Goal: Information Seeking & Learning: Learn about a topic

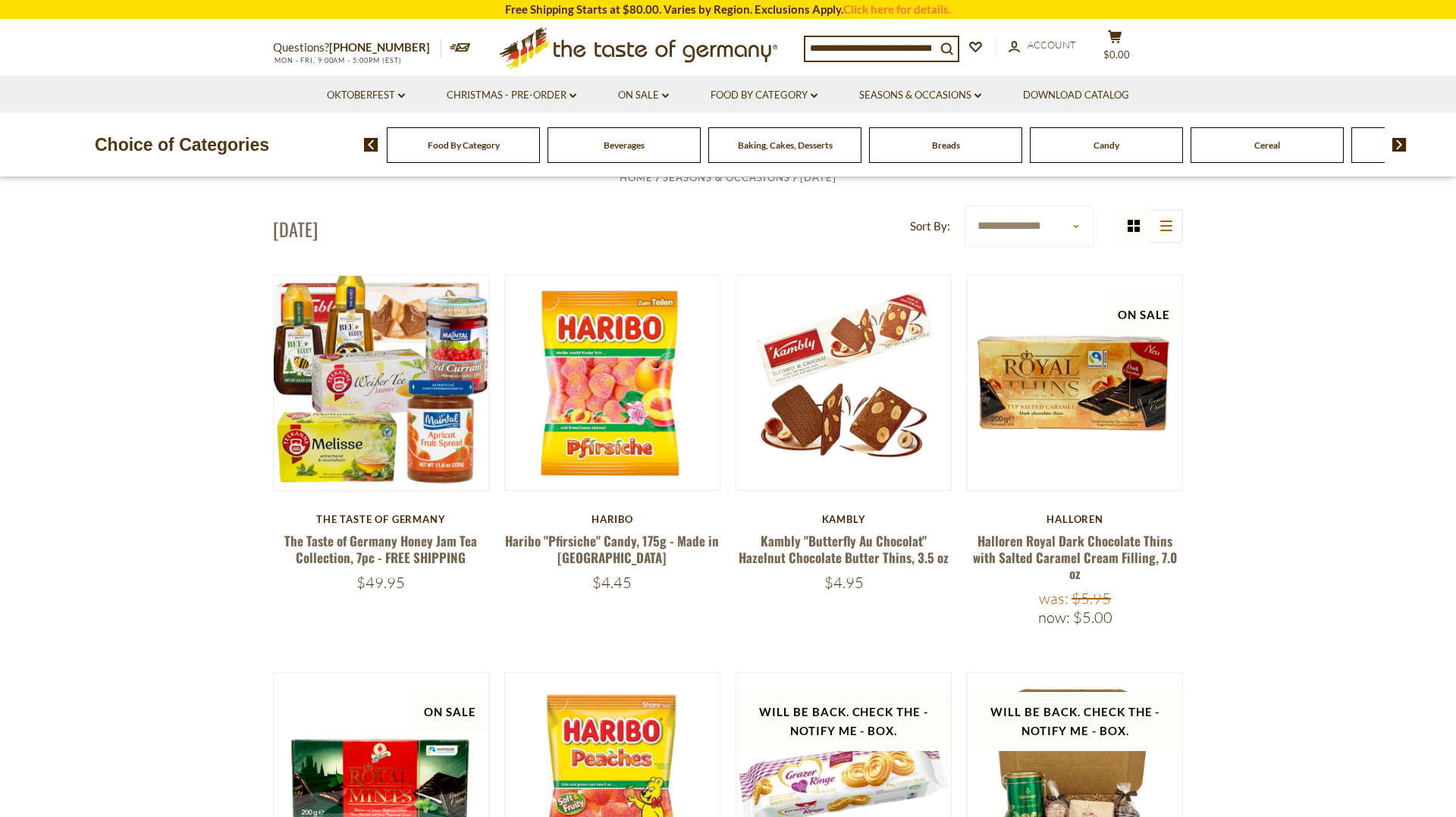
scroll to position [437, 0]
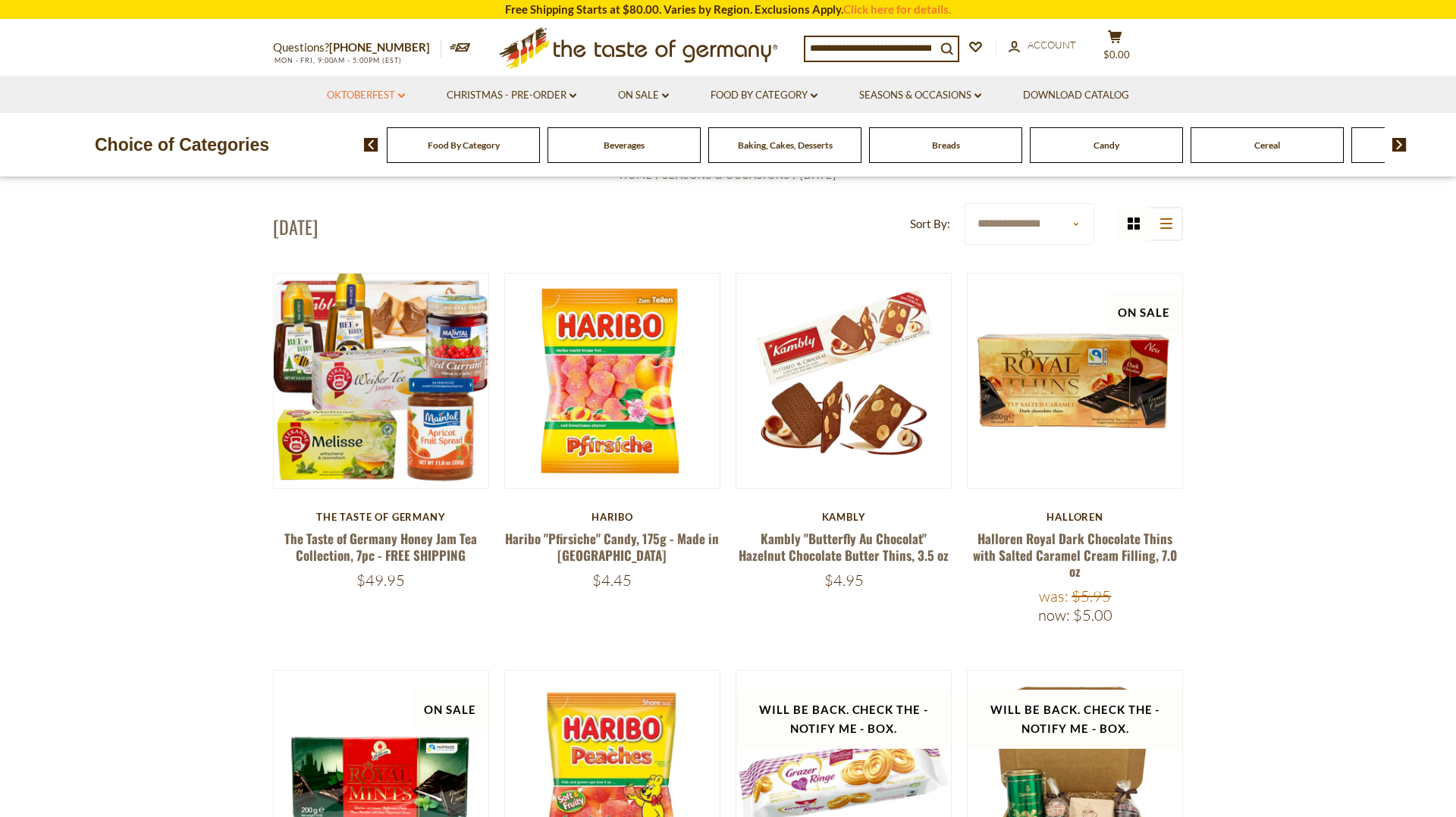
click at [371, 92] on link "Oktoberfest dropdown_arrow" at bounding box center [366, 95] width 78 height 16
click at [364, 133] on link "All Oktoberfest" at bounding box center [357, 134] width 78 height 14
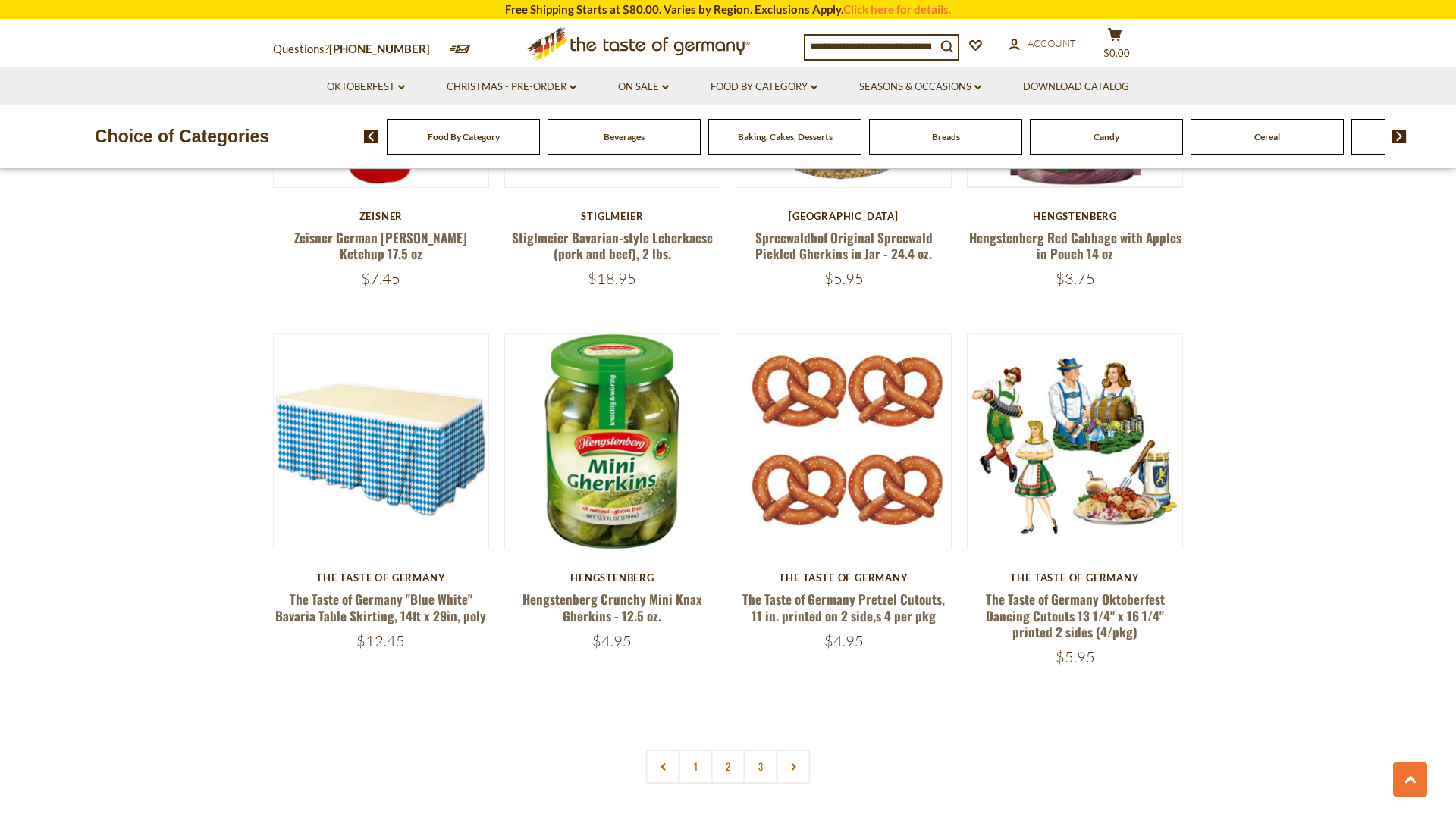
scroll to position [3357, 0]
click at [727, 765] on link "2" at bounding box center [728, 766] width 34 height 34
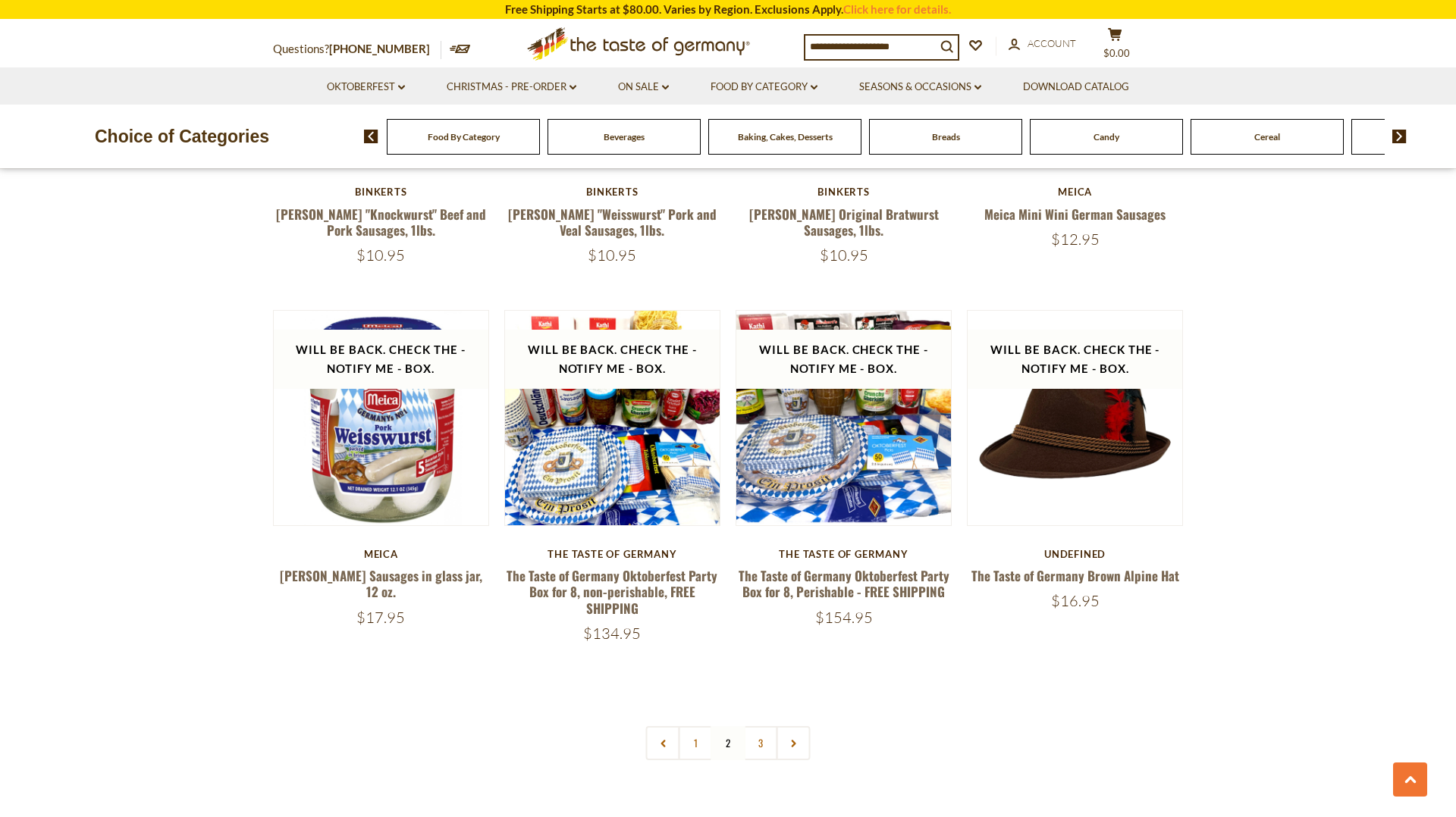
scroll to position [3351, 0]
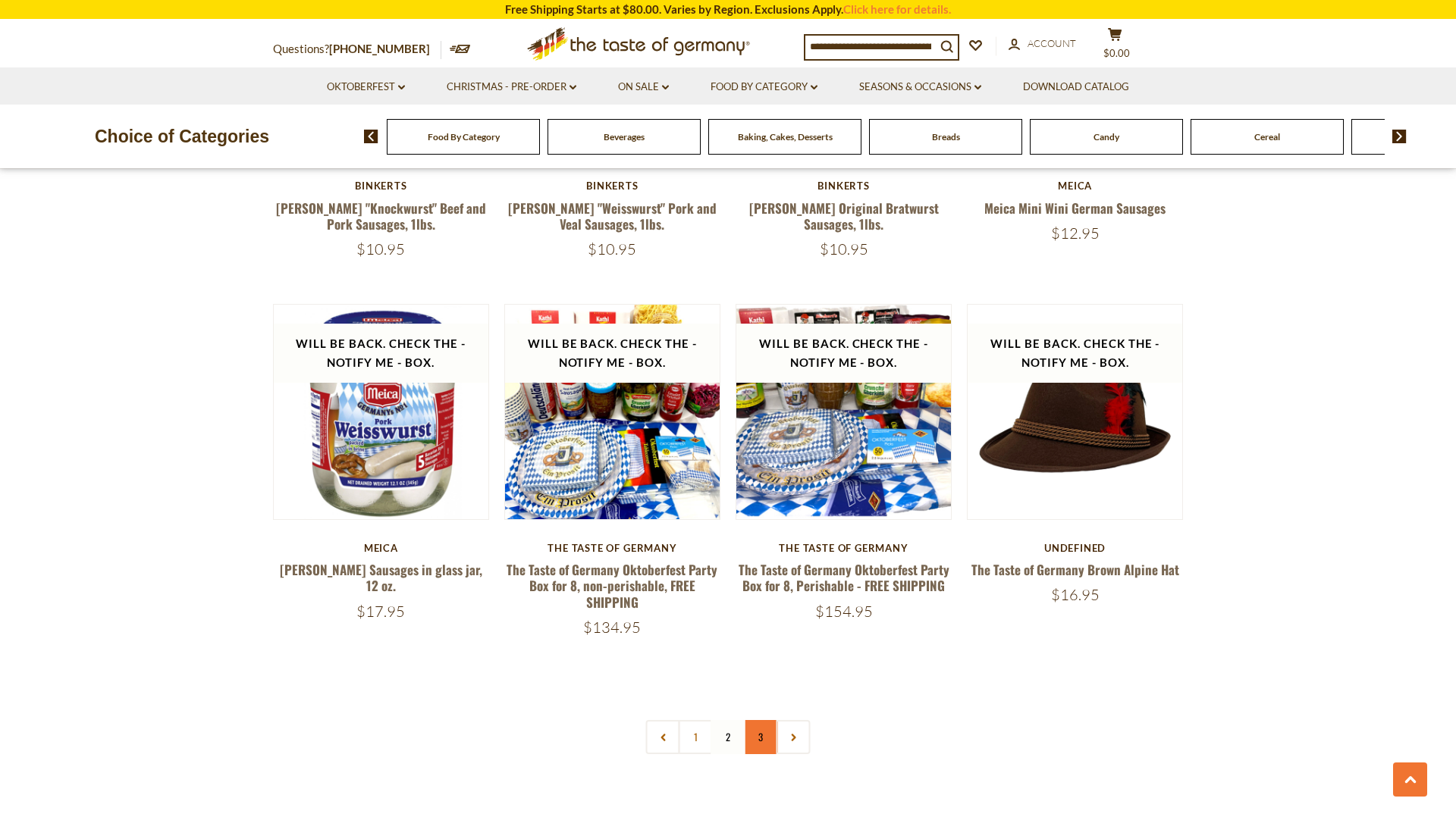
click at [758, 721] on link "3" at bounding box center [761, 737] width 34 height 34
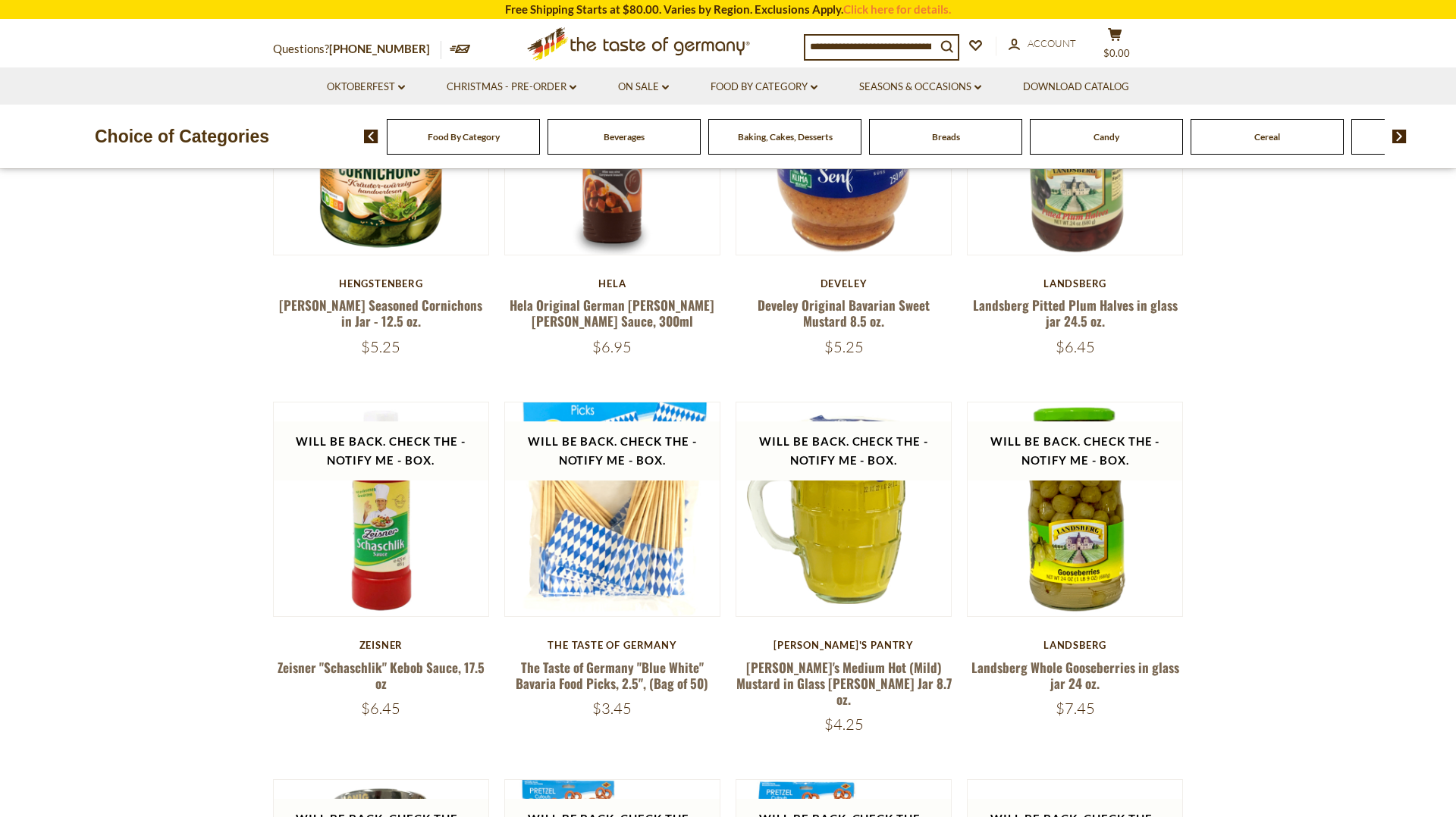
scroll to position [0, 0]
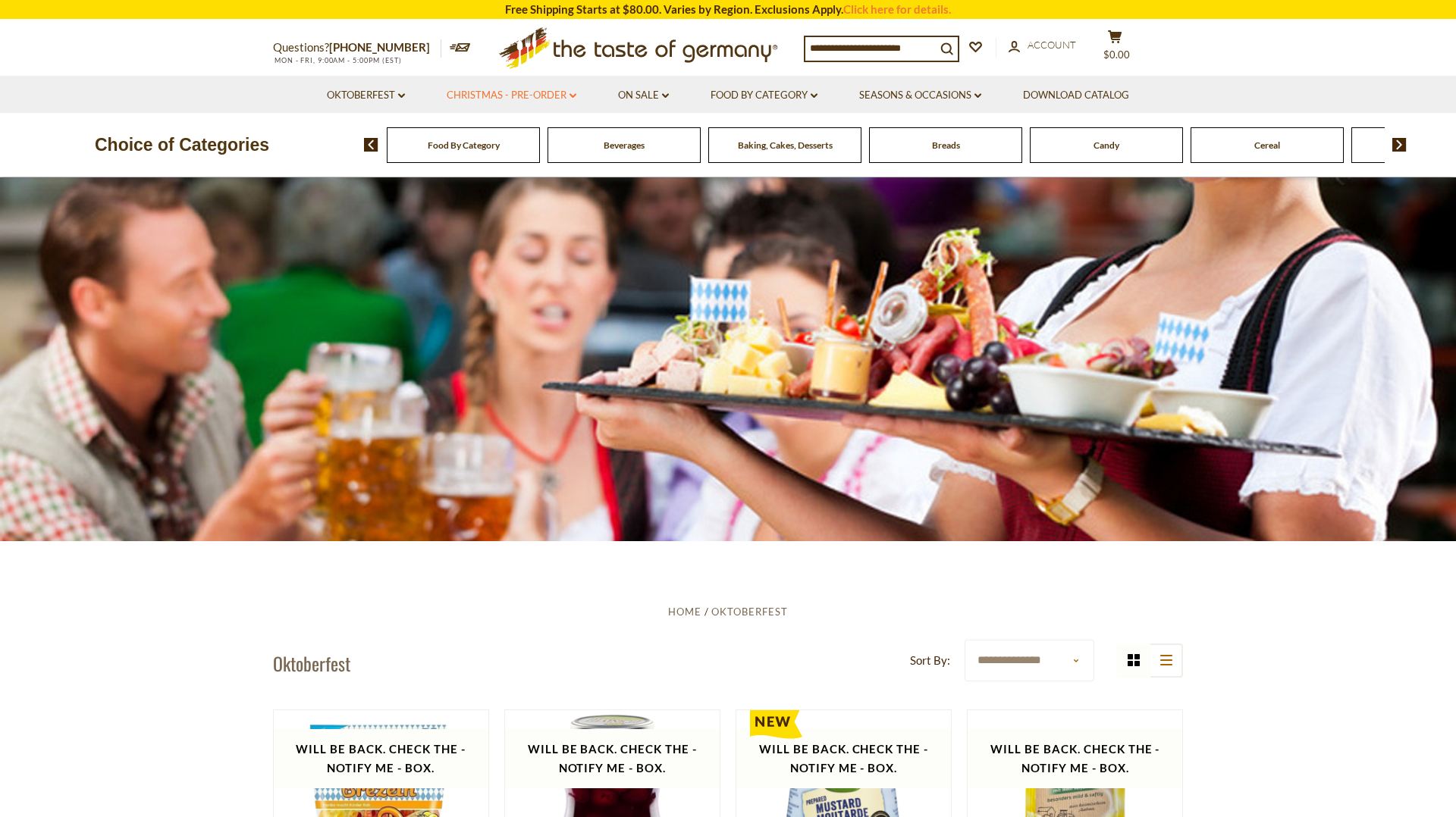
click at [541, 96] on link "Christmas - PRE-ORDER dropdown_arrow" at bounding box center [511, 95] width 130 height 16
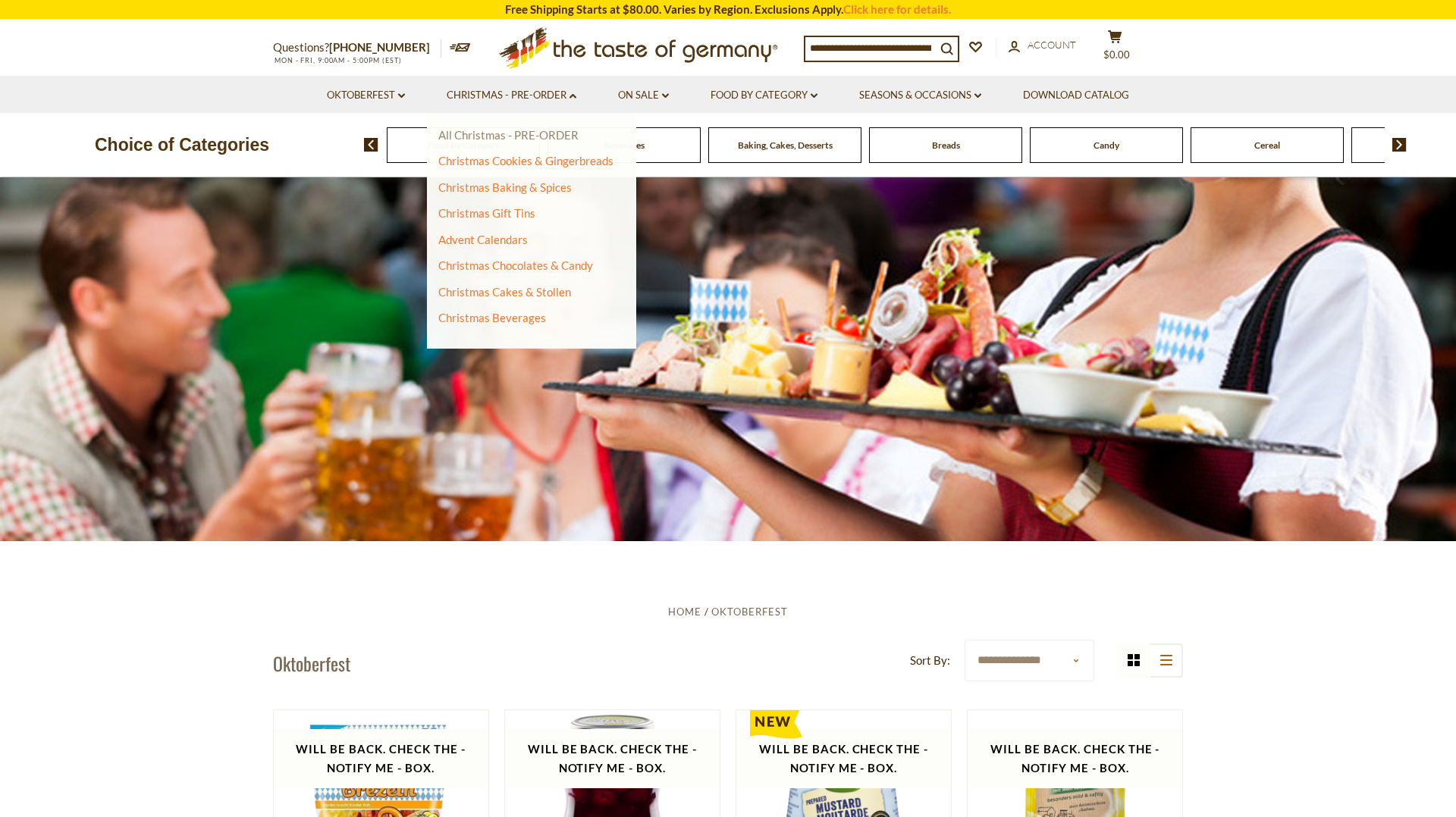
click at [530, 137] on link "All Christmas - PRE-ORDER" at bounding box center [508, 134] width 141 height 14
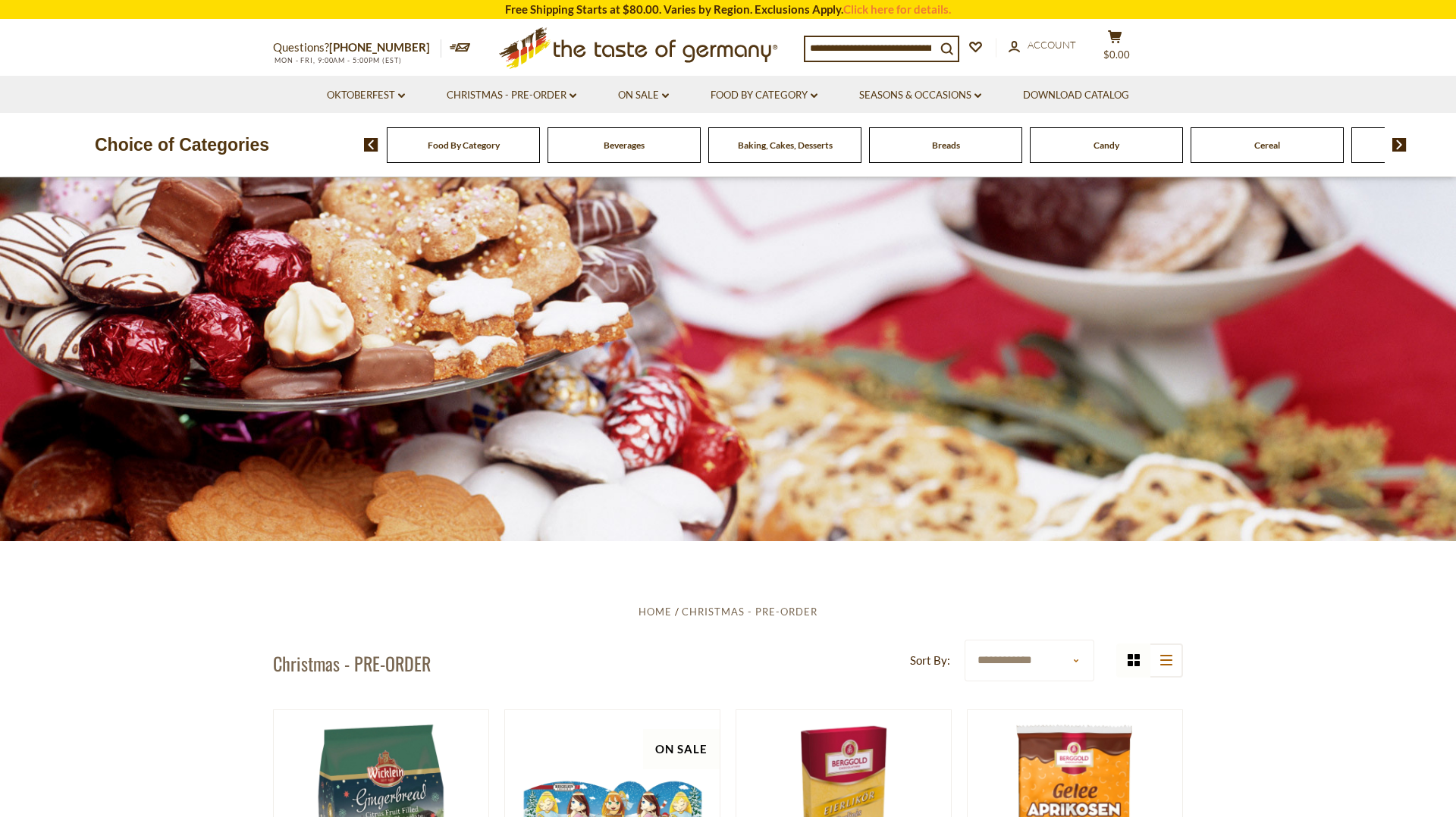
click at [854, 44] on input at bounding box center [871, 47] width 131 height 21
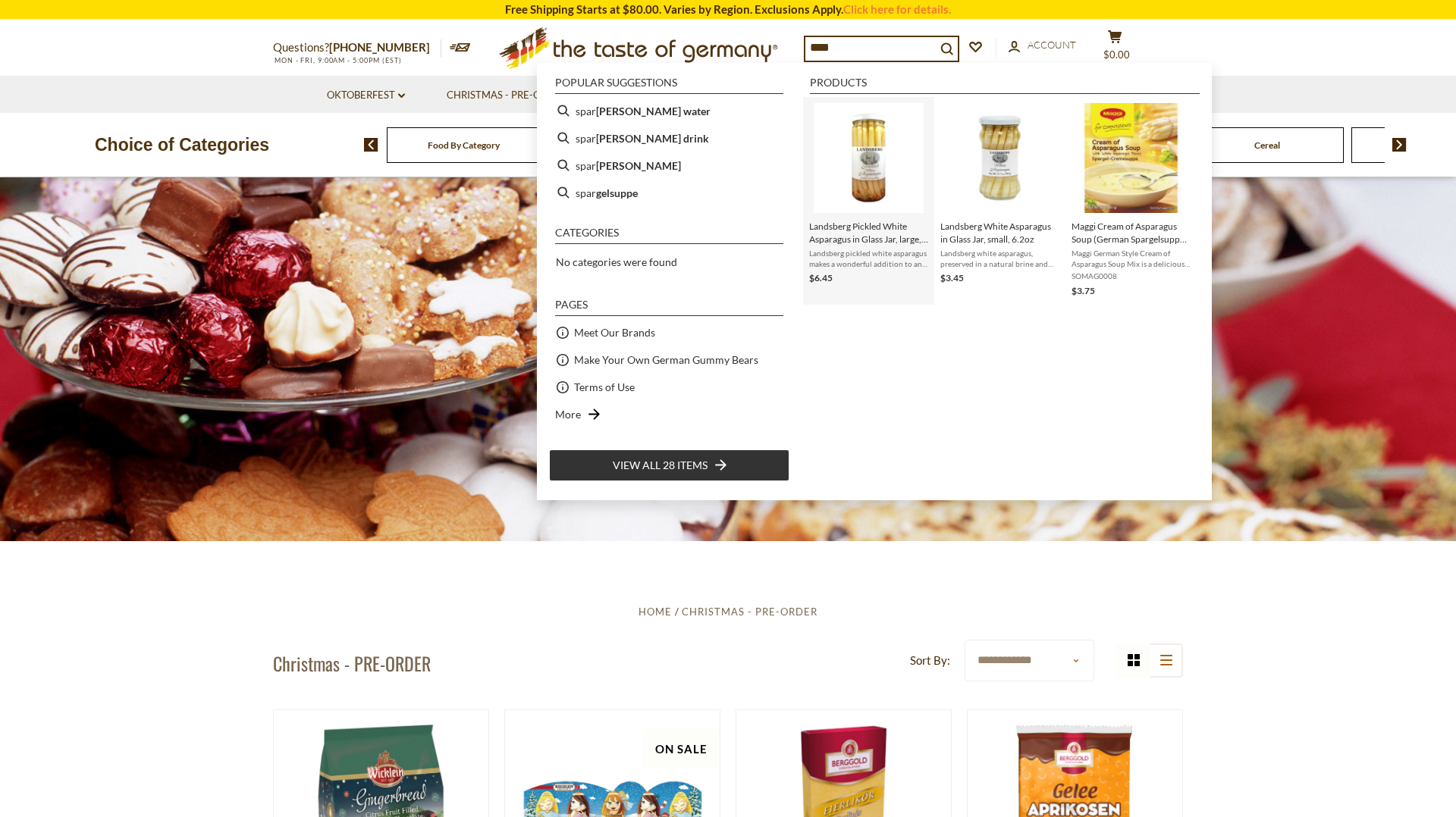
type input "****"
click at [877, 171] on img "Landsberg Pickled White Asparagus in Glass Jar, large, 15.2 oz" at bounding box center [868, 158] width 110 height 110
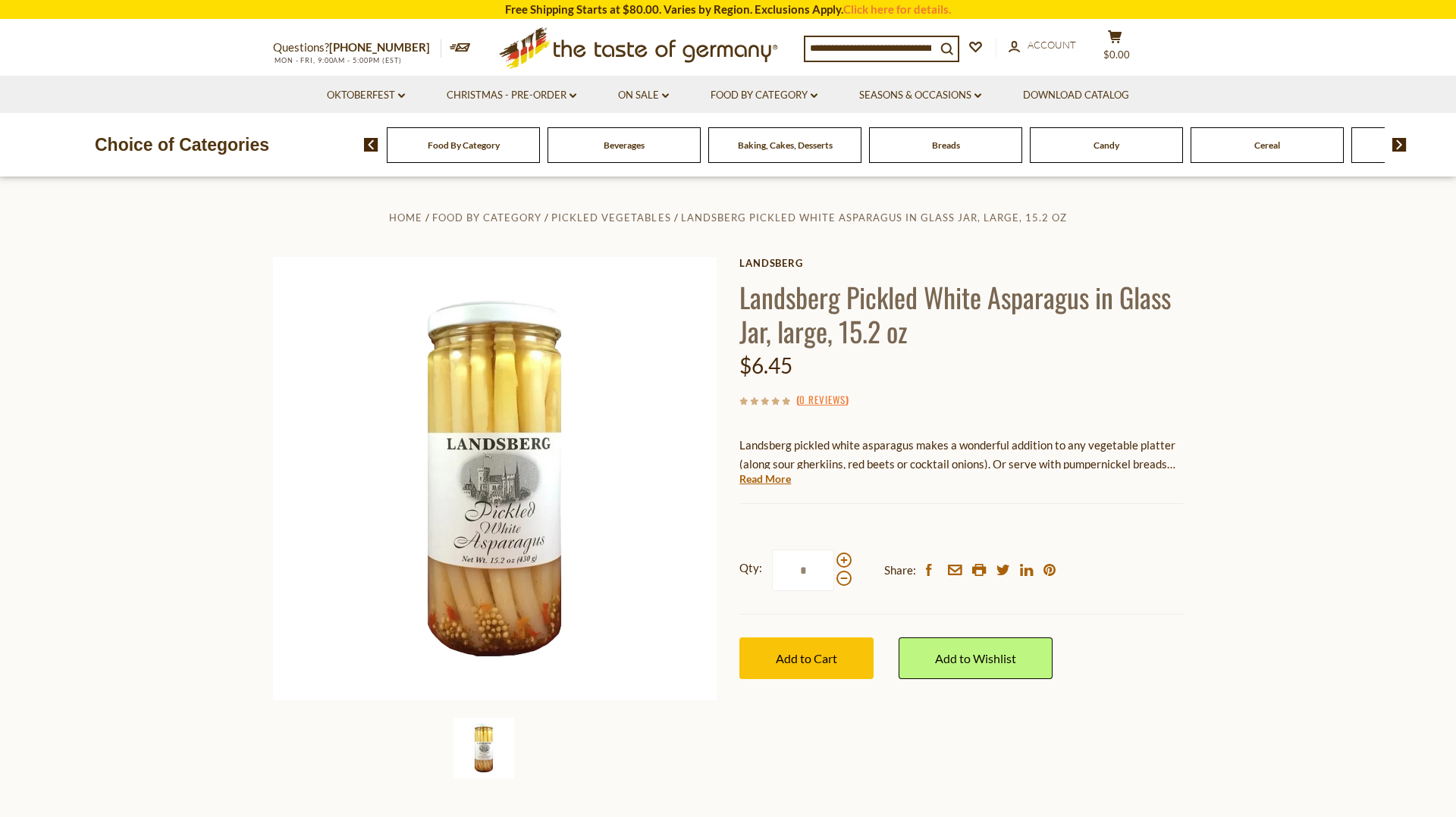
click at [892, 44] on input at bounding box center [871, 47] width 131 height 21
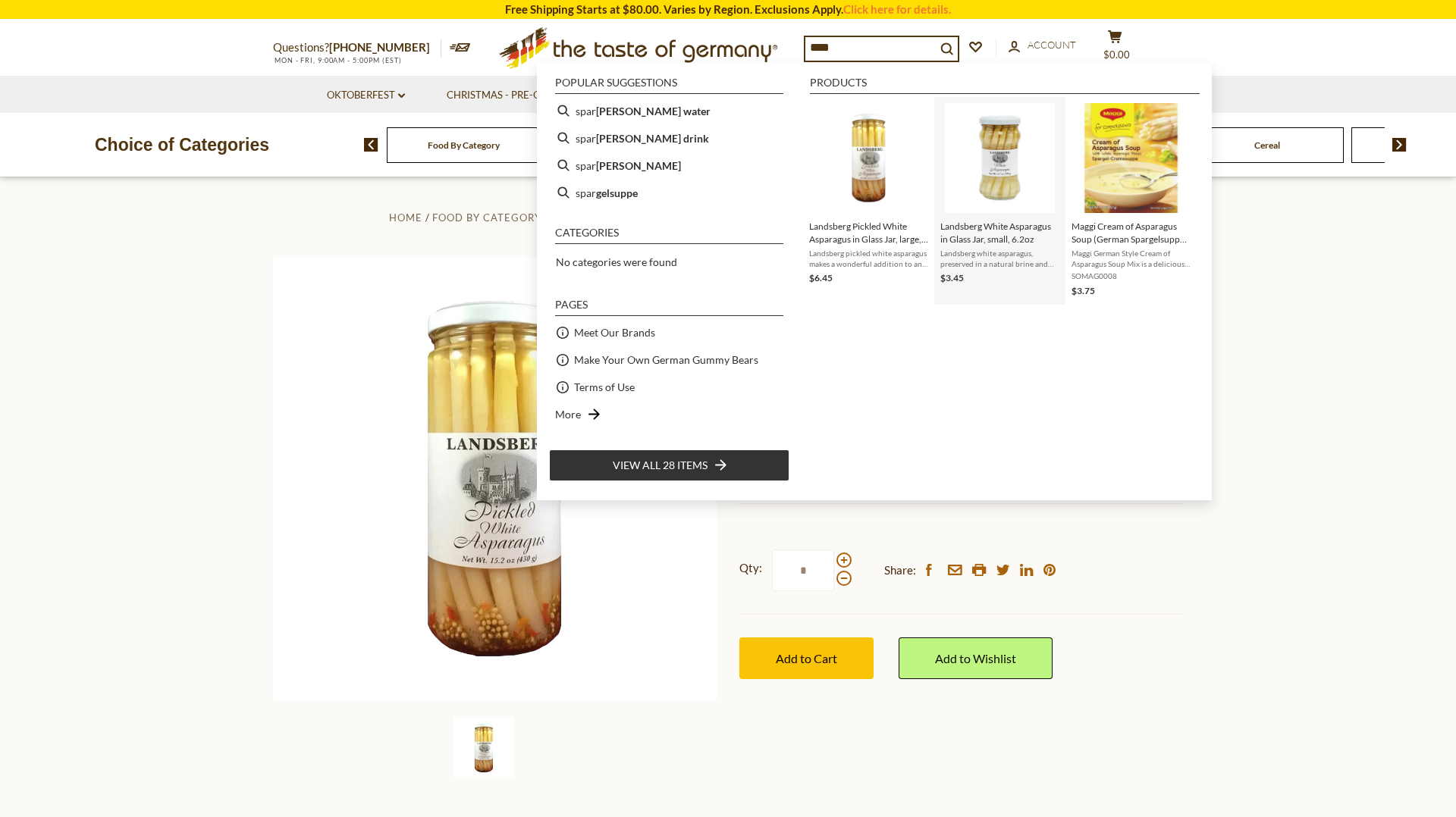
type input "****"
click at [1003, 159] on img "Landsberg White Asparagus in Glass Jar, small, 6.2oz" at bounding box center [1000, 158] width 110 height 110
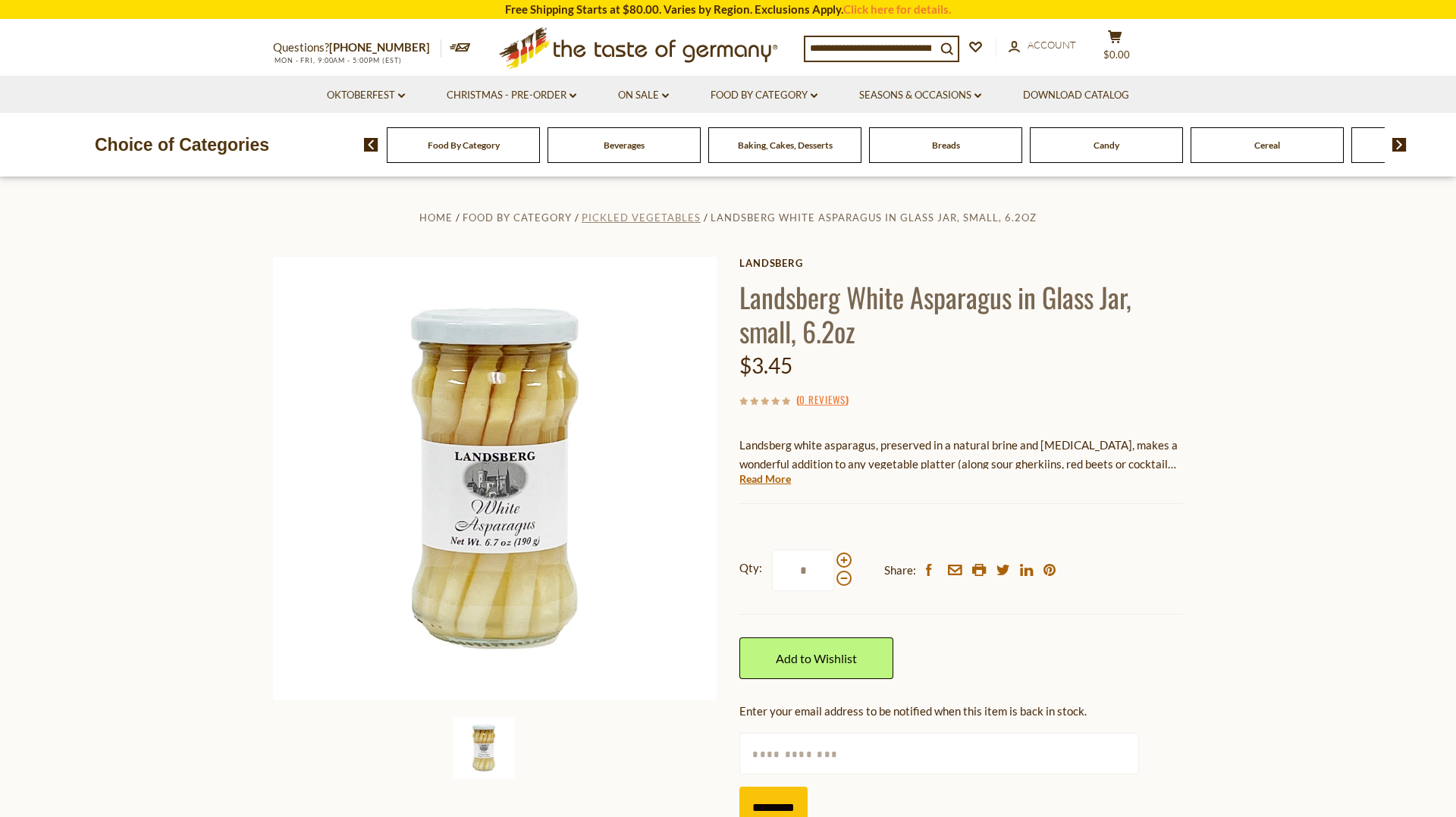
click at [673, 219] on span "Pickled Vegetables" at bounding box center [640, 217] width 119 height 12
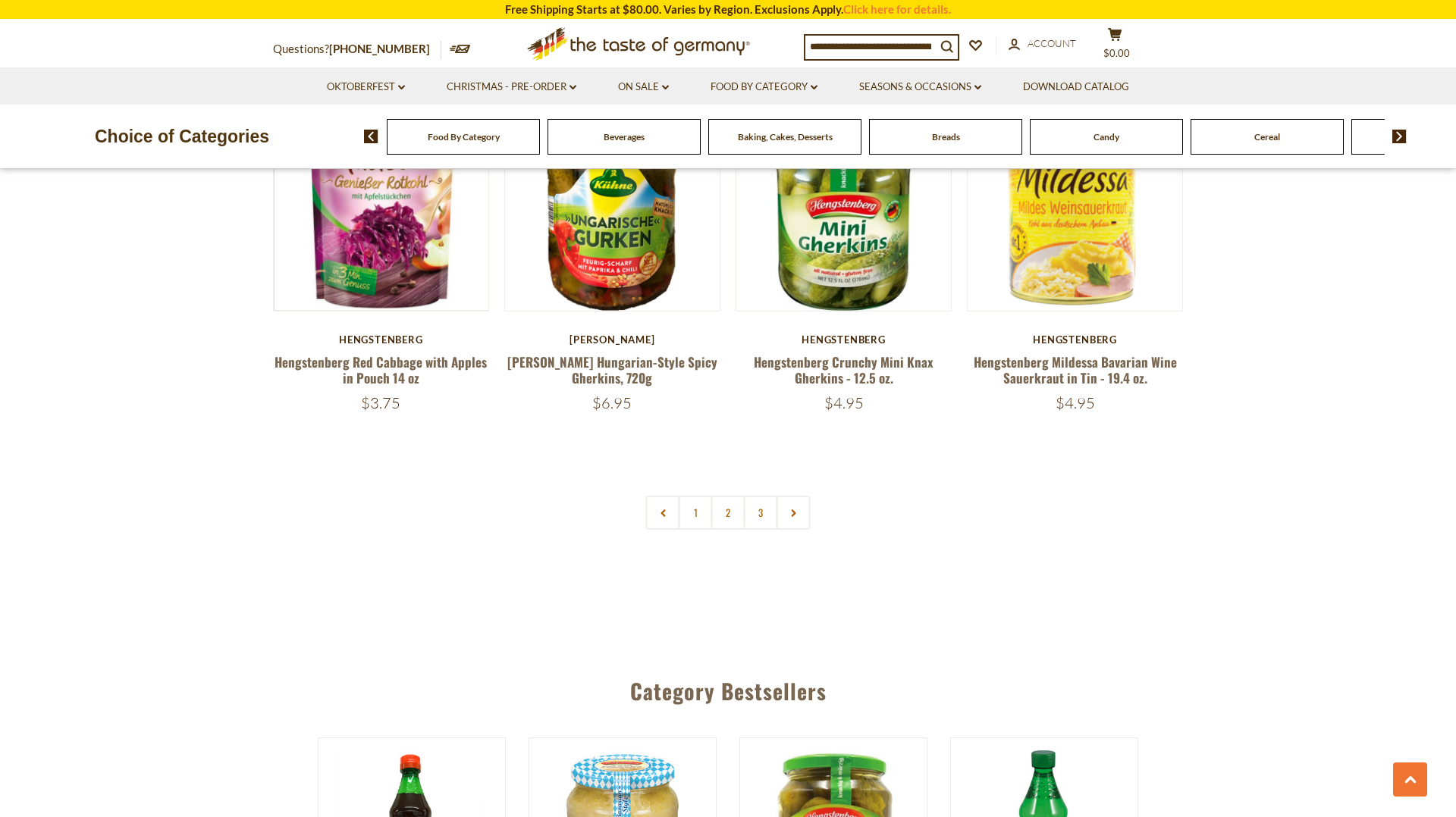
scroll to position [3681, 0]
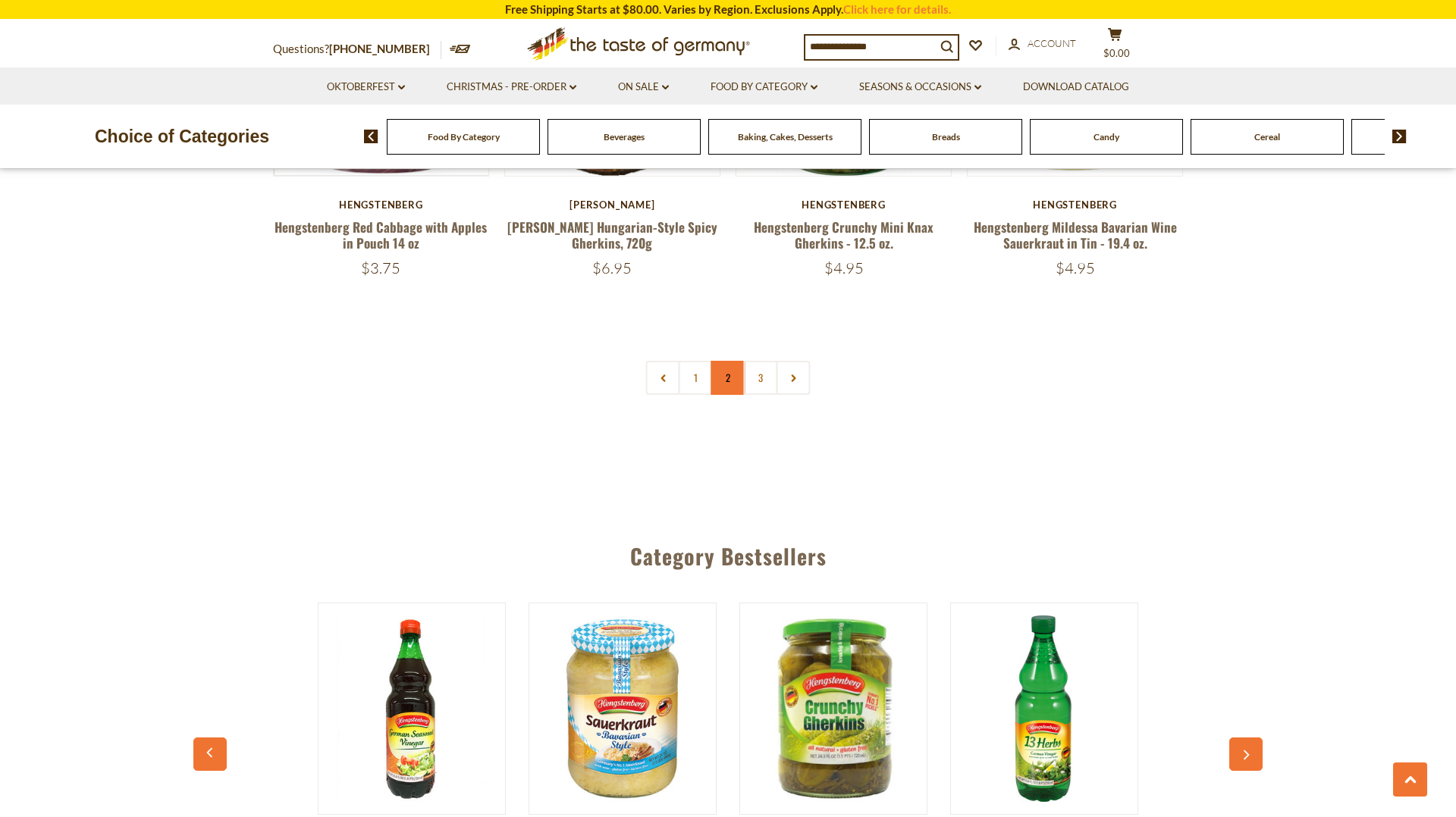
click at [725, 380] on link "2" at bounding box center [728, 378] width 34 height 34
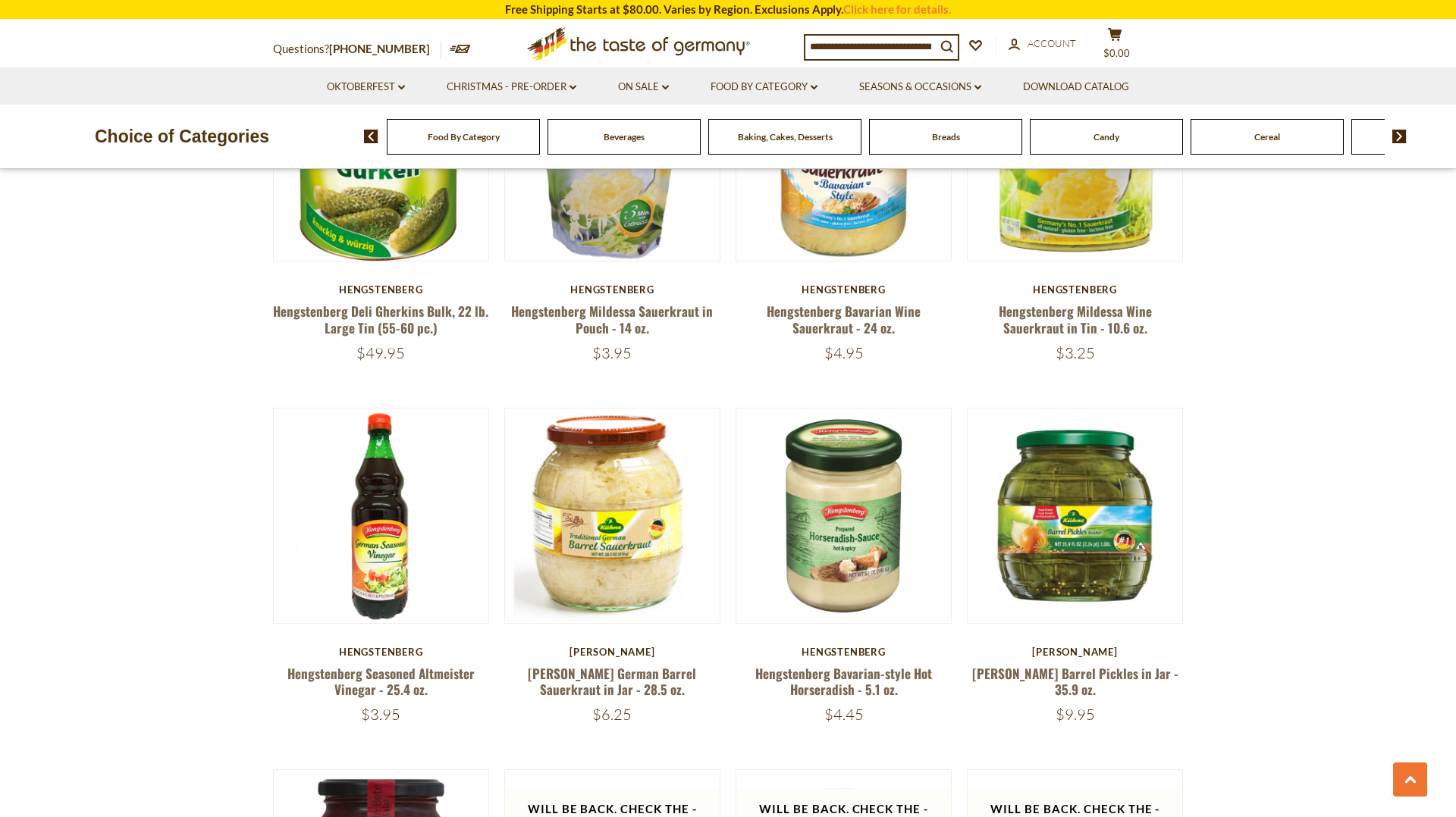
scroll to position [1607, 0]
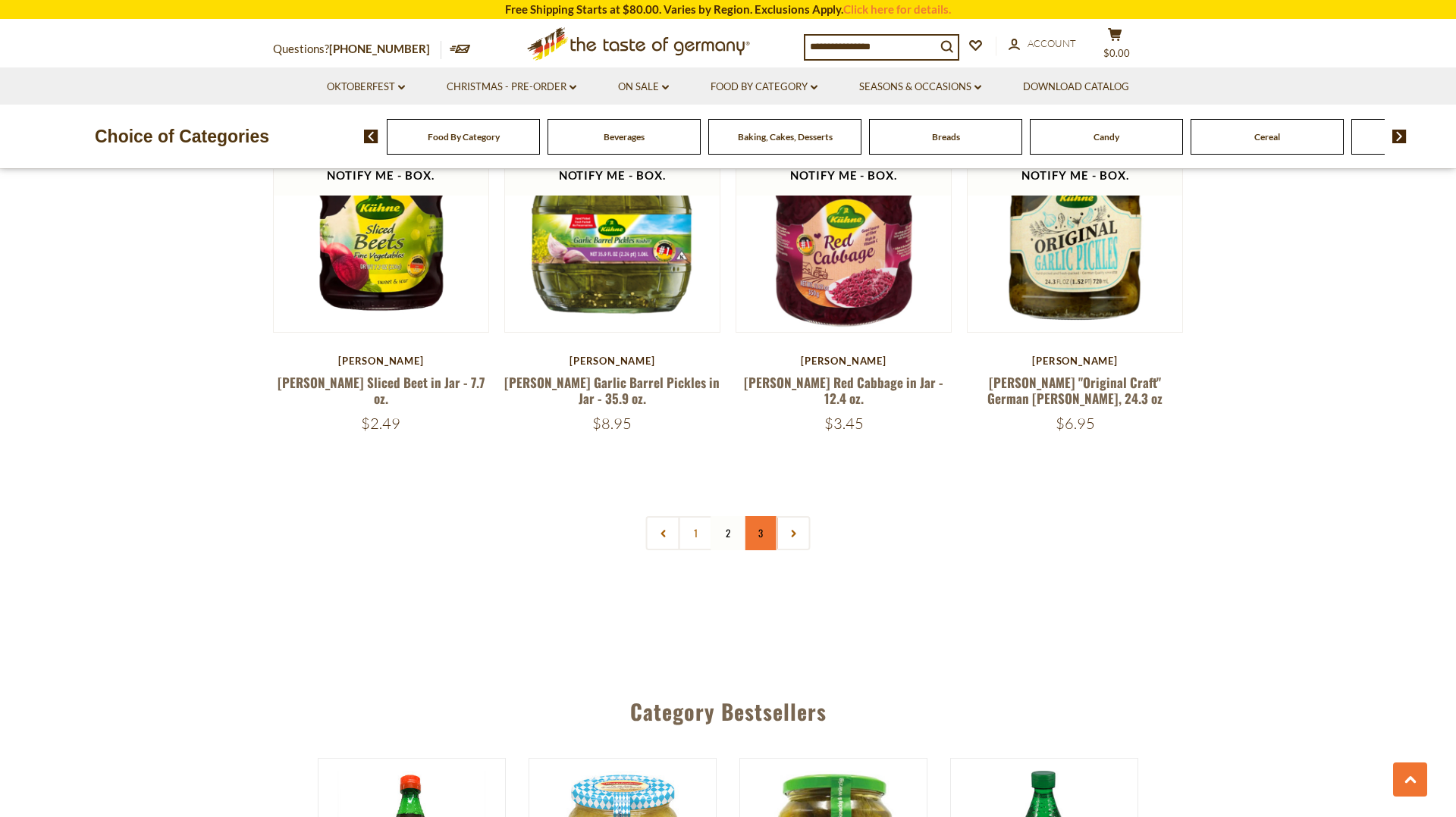
click at [761, 520] on link "3" at bounding box center [761, 533] width 34 height 34
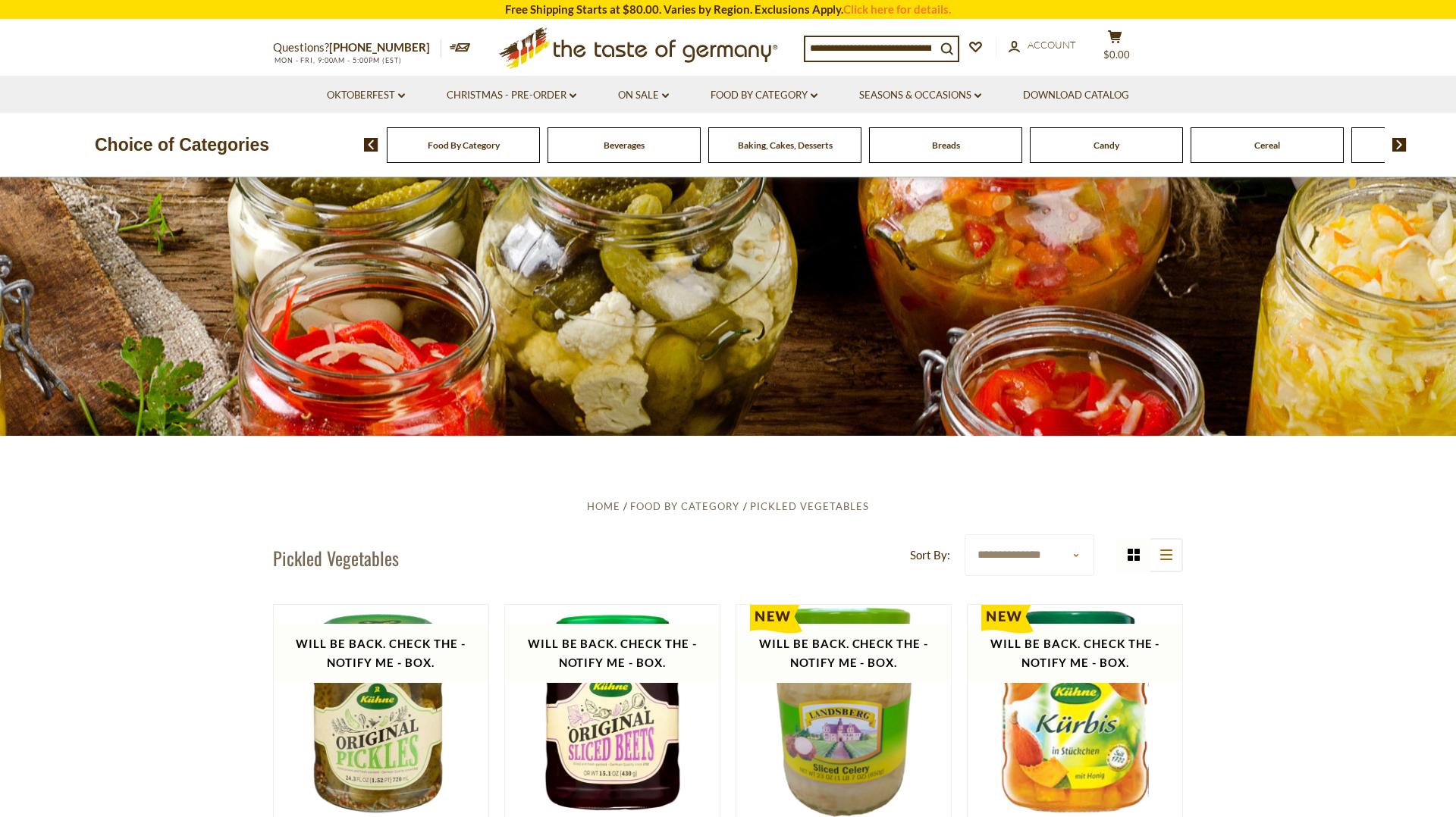
scroll to position [0, 0]
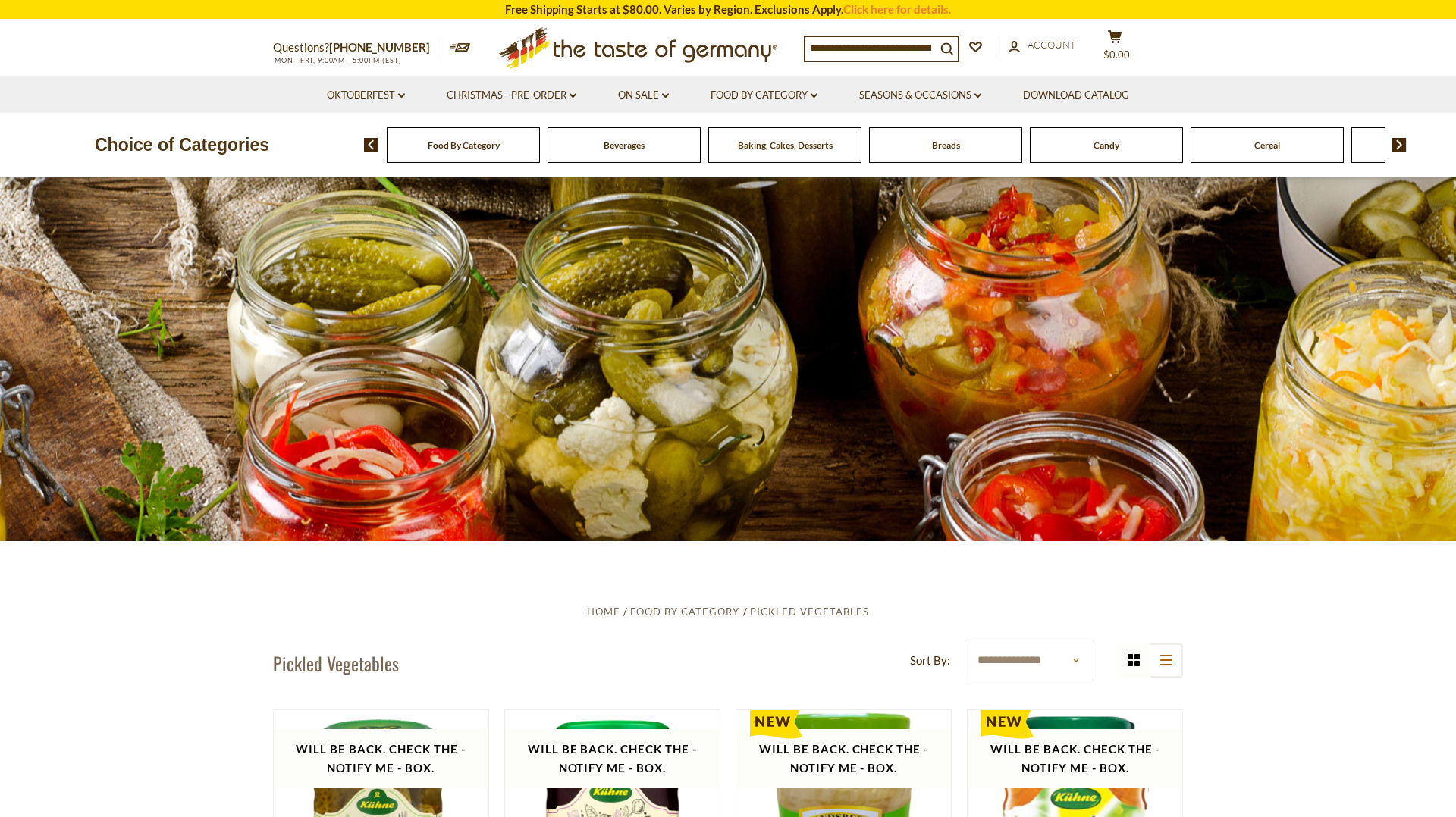
click at [891, 53] on input at bounding box center [871, 47] width 131 height 21
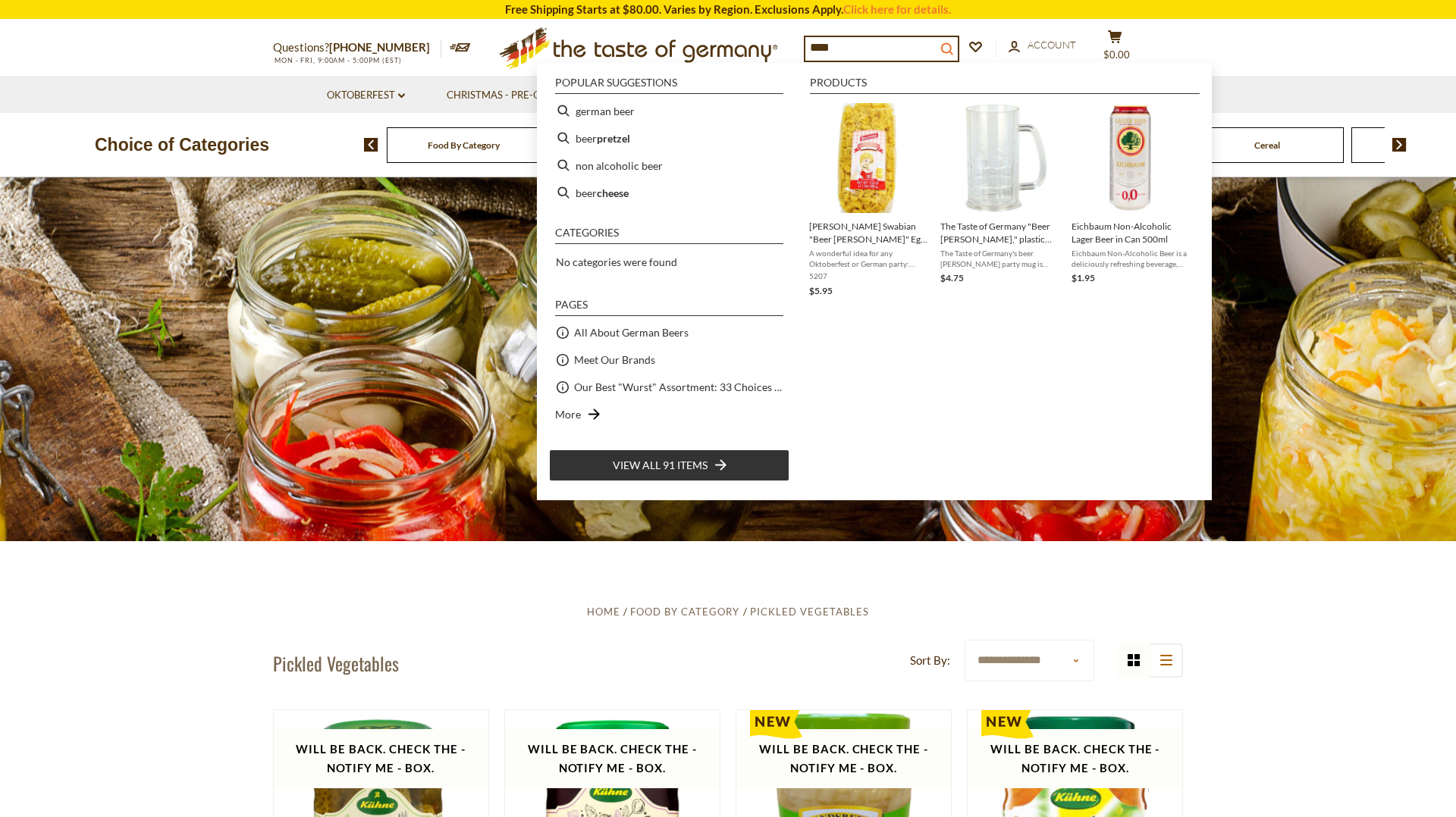
type input "****"
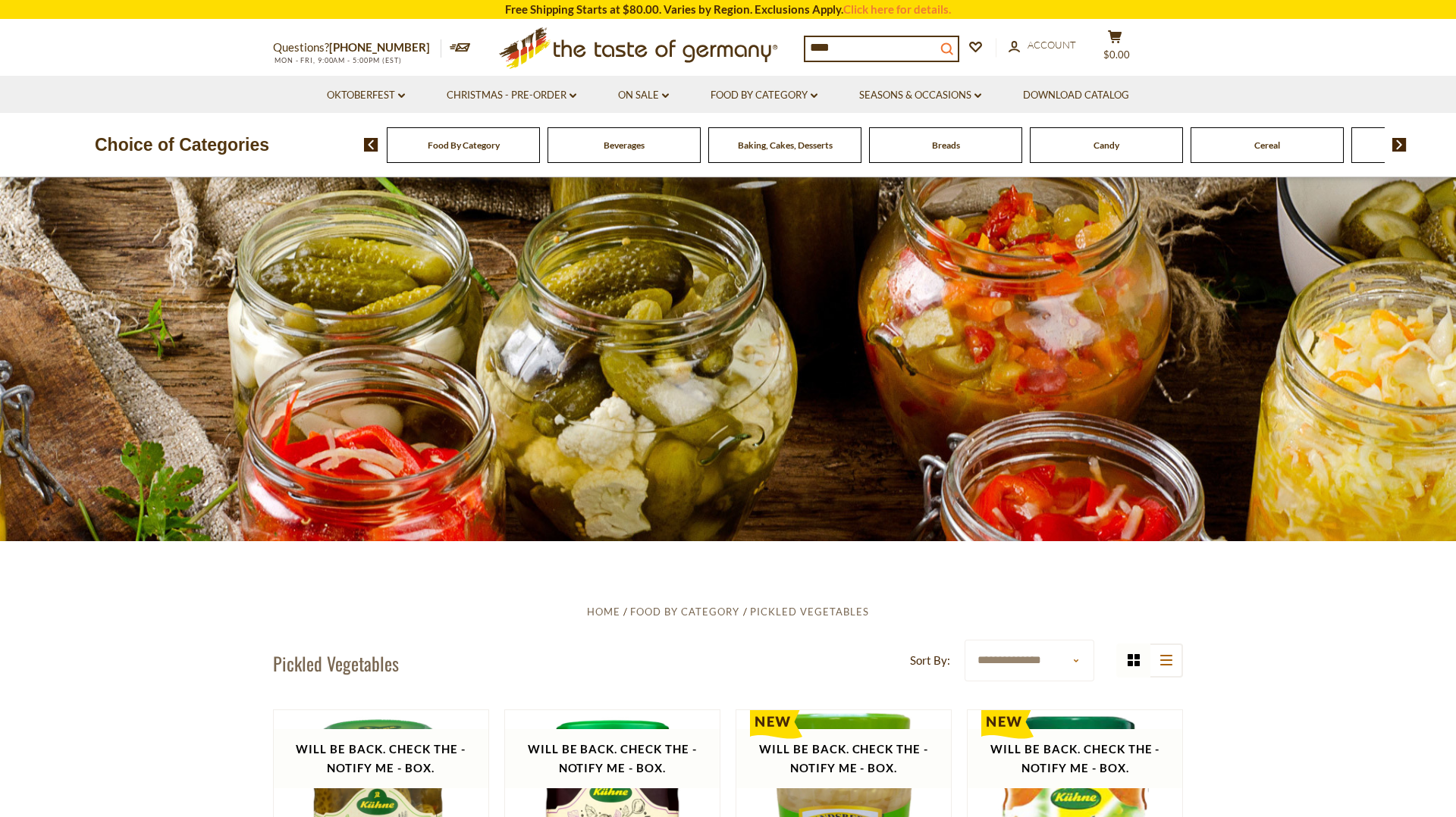
click at [953, 49] on icon "submit" at bounding box center [947, 48] width 12 height 12
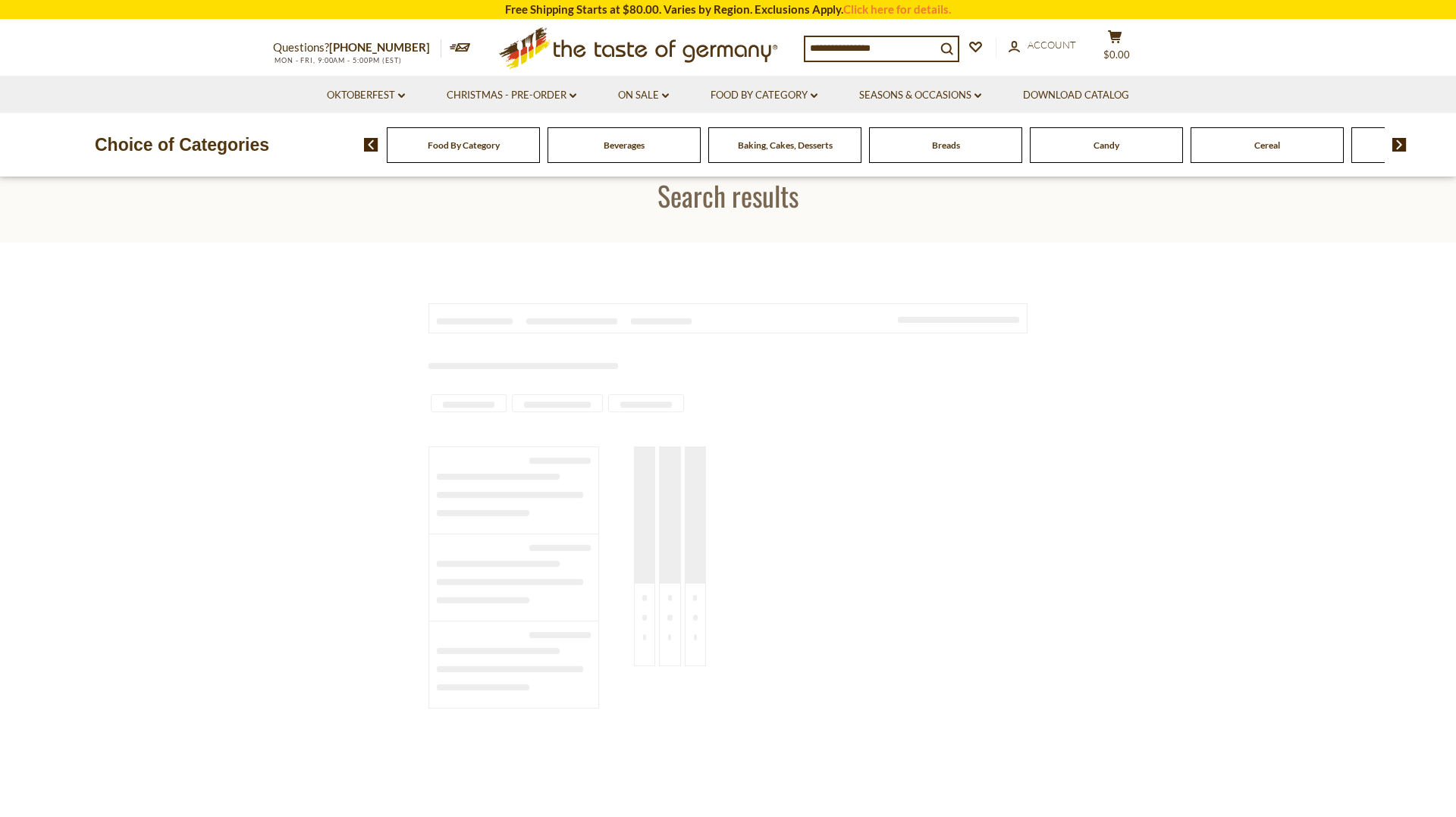
type input "****"
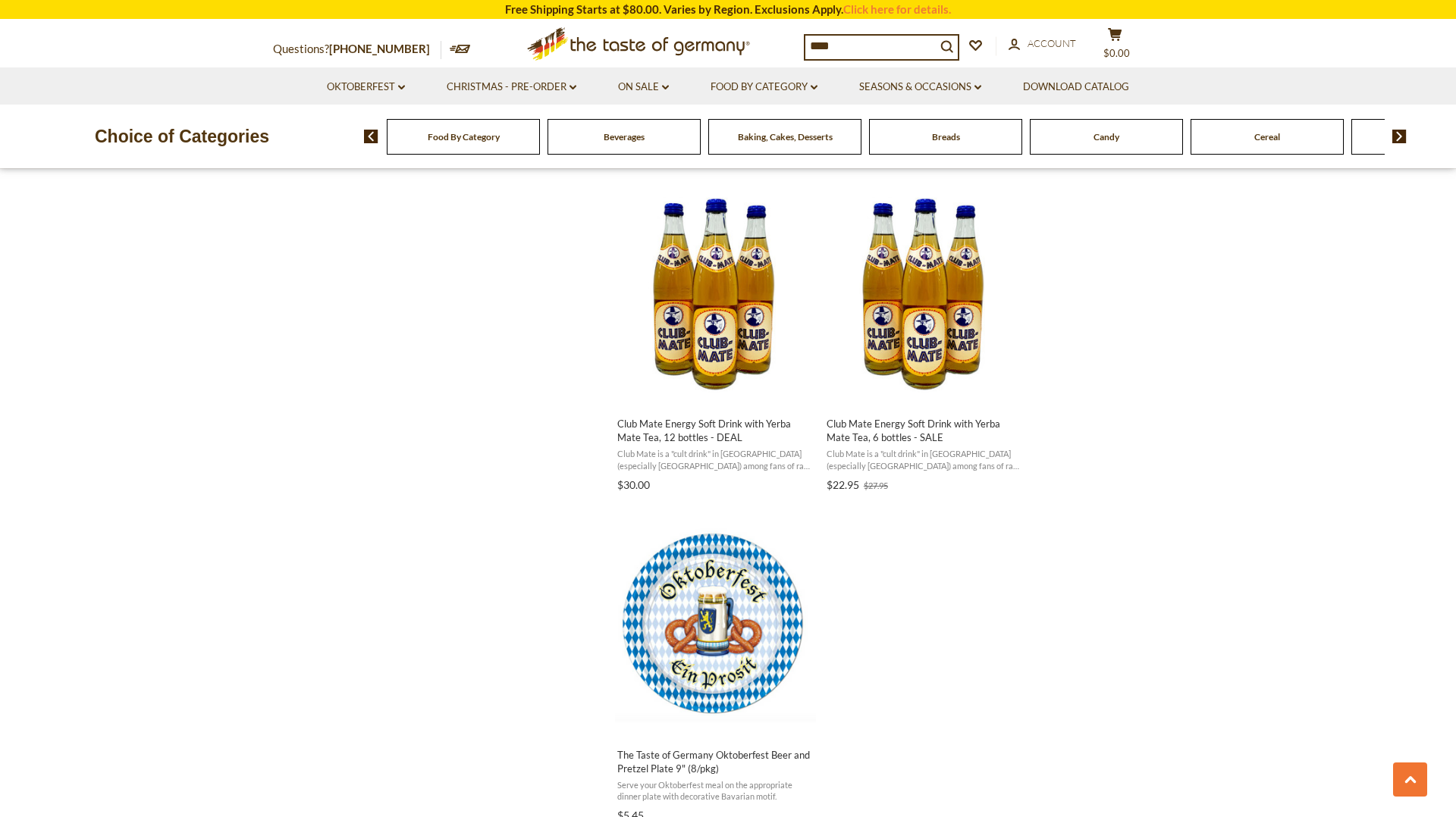
scroll to position [2399, 0]
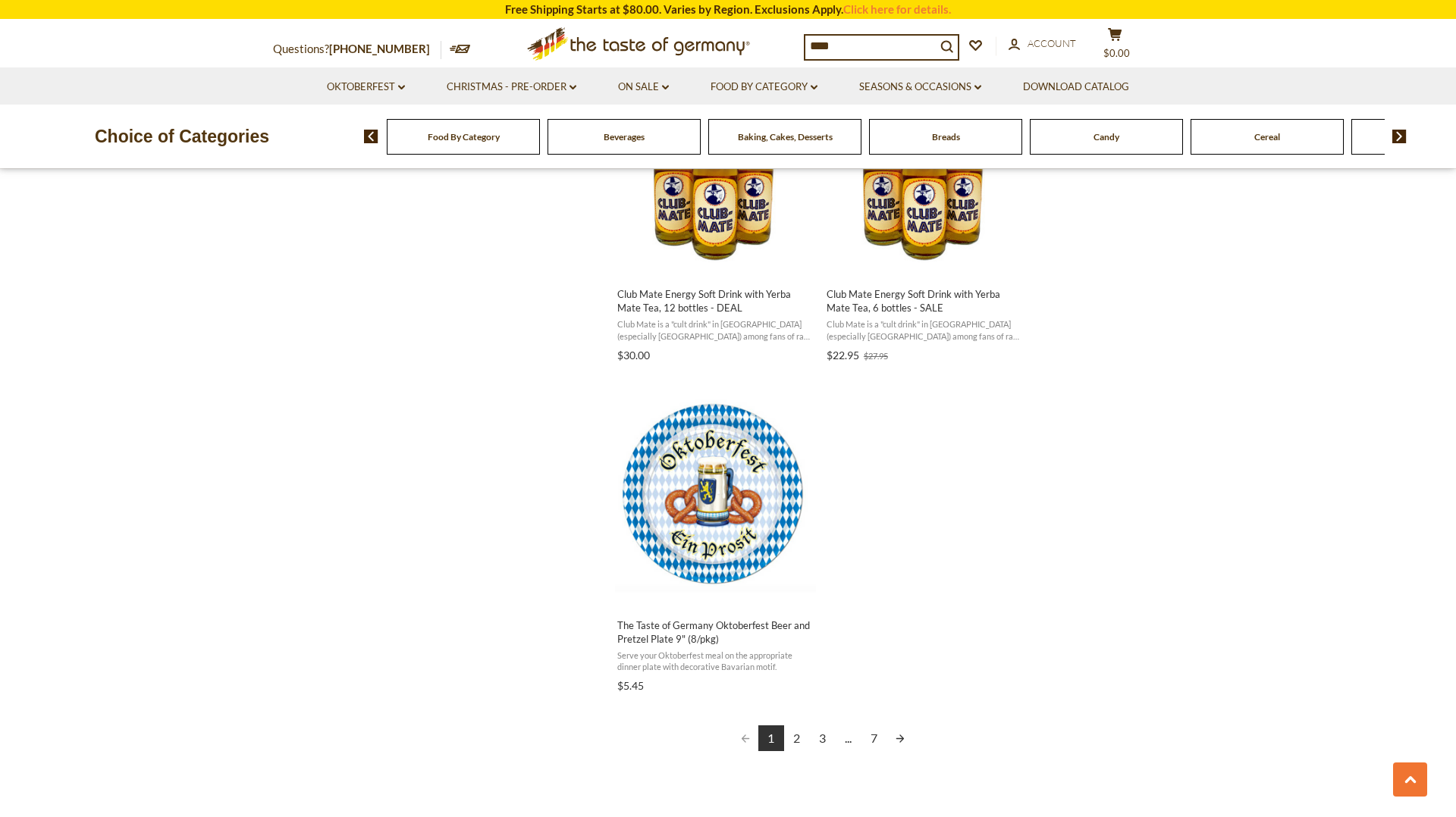
click at [798, 744] on link "2" at bounding box center [797, 738] width 25 height 25
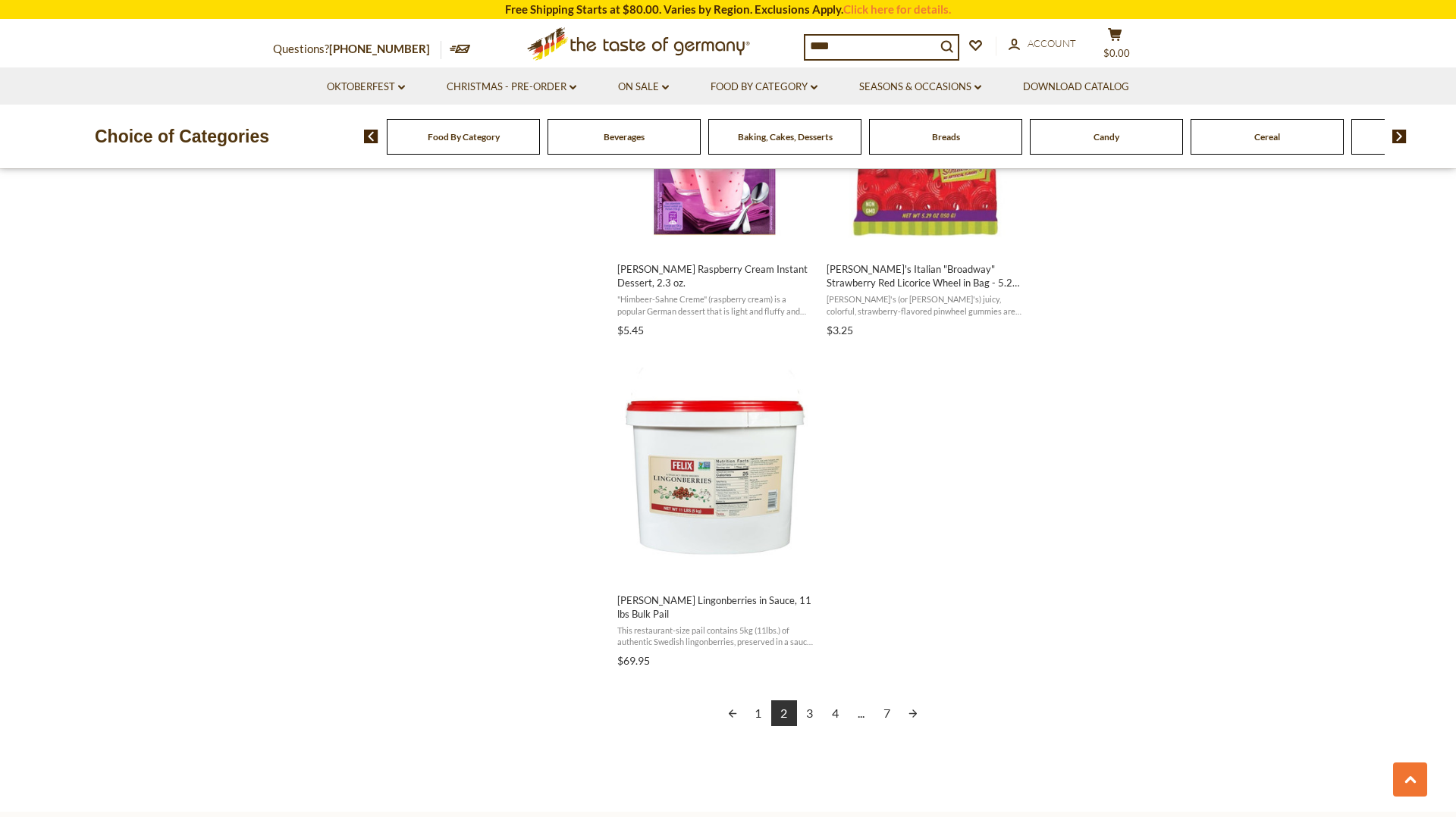
scroll to position [2480, 0]
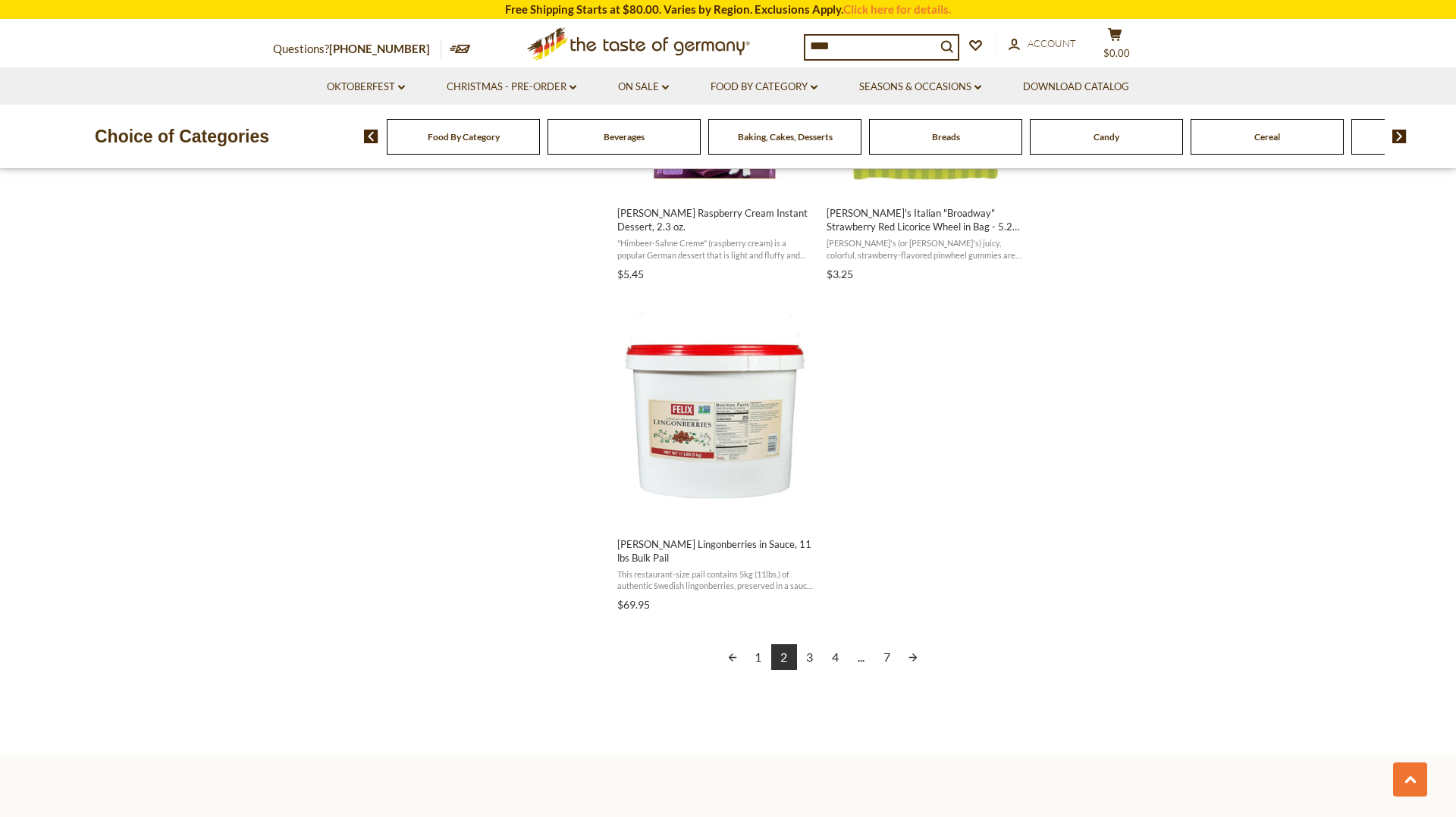
click at [812, 661] on link "3" at bounding box center [810, 657] width 25 height 25
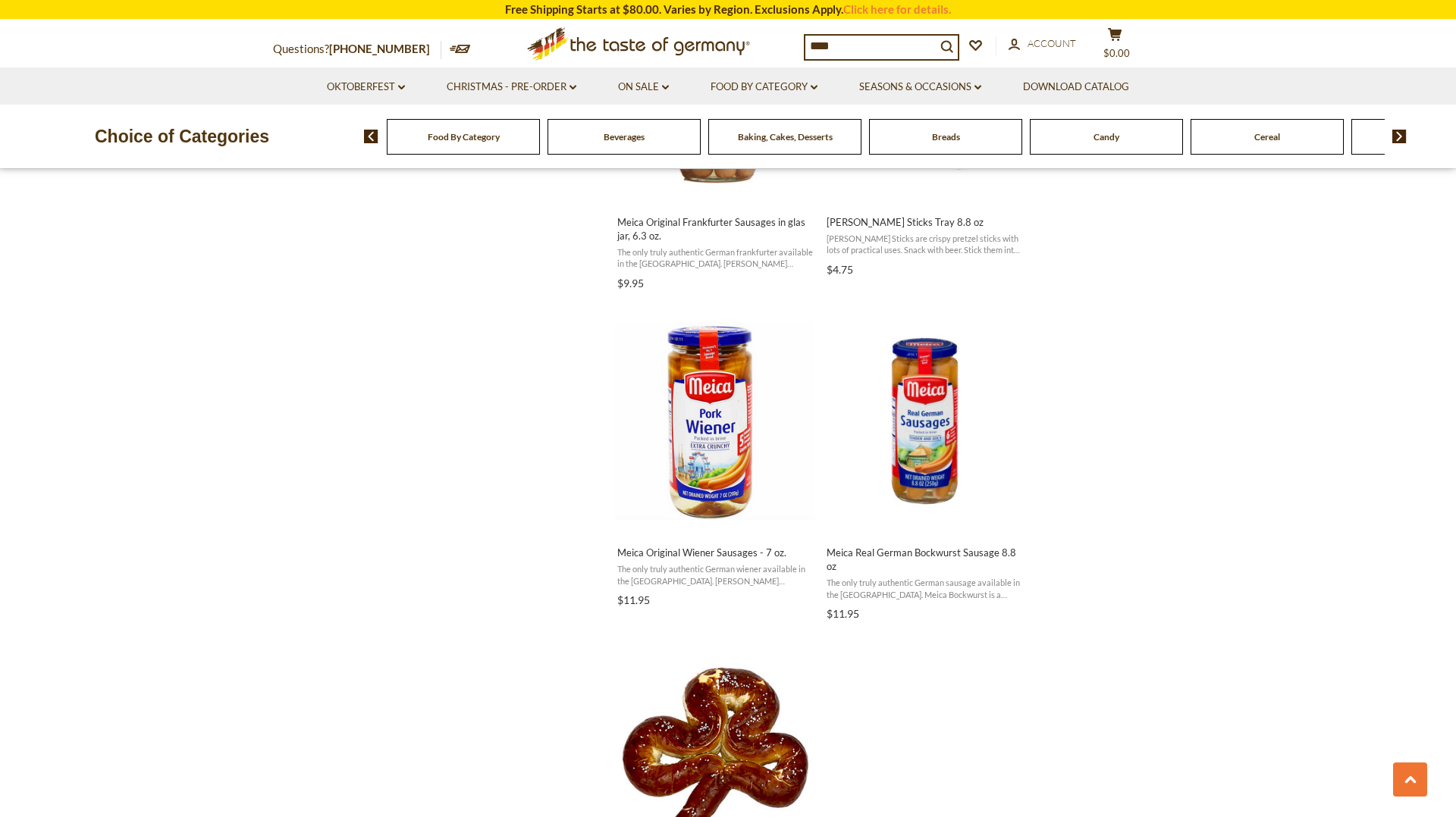
scroll to position [2477, 0]
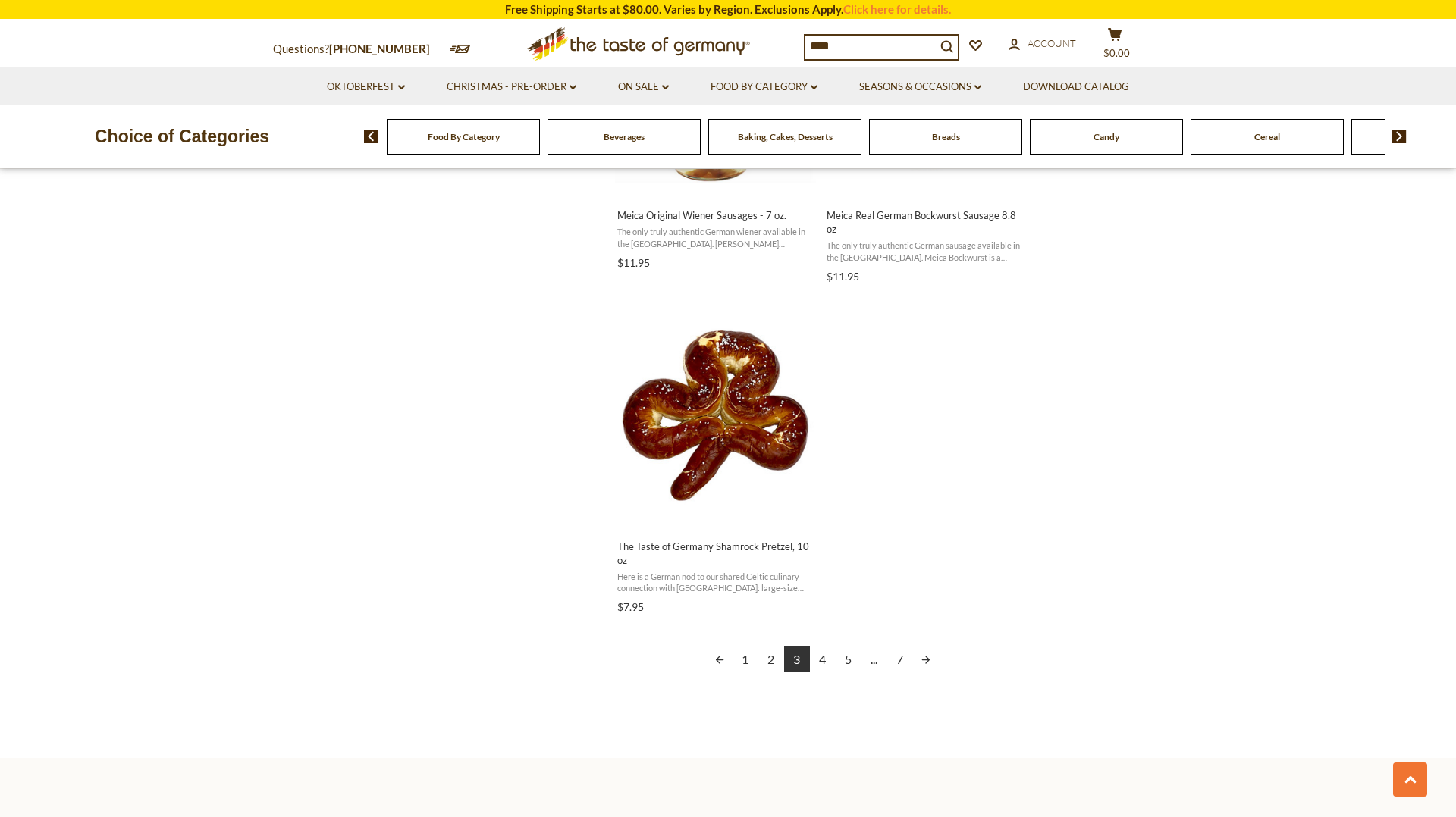
click at [826, 664] on link "4" at bounding box center [823, 659] width 25 height 25
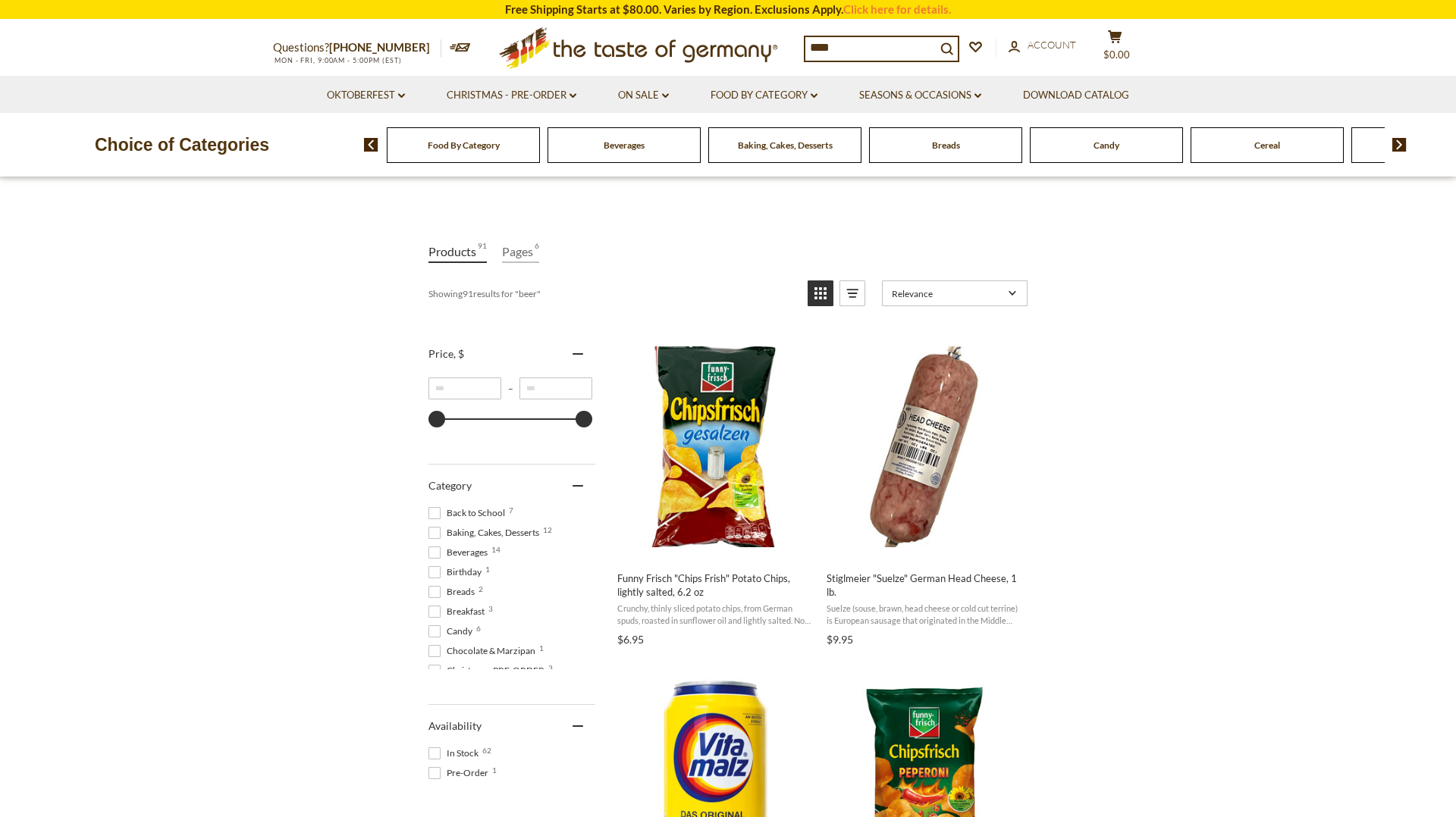
scroll to position [4, 0]
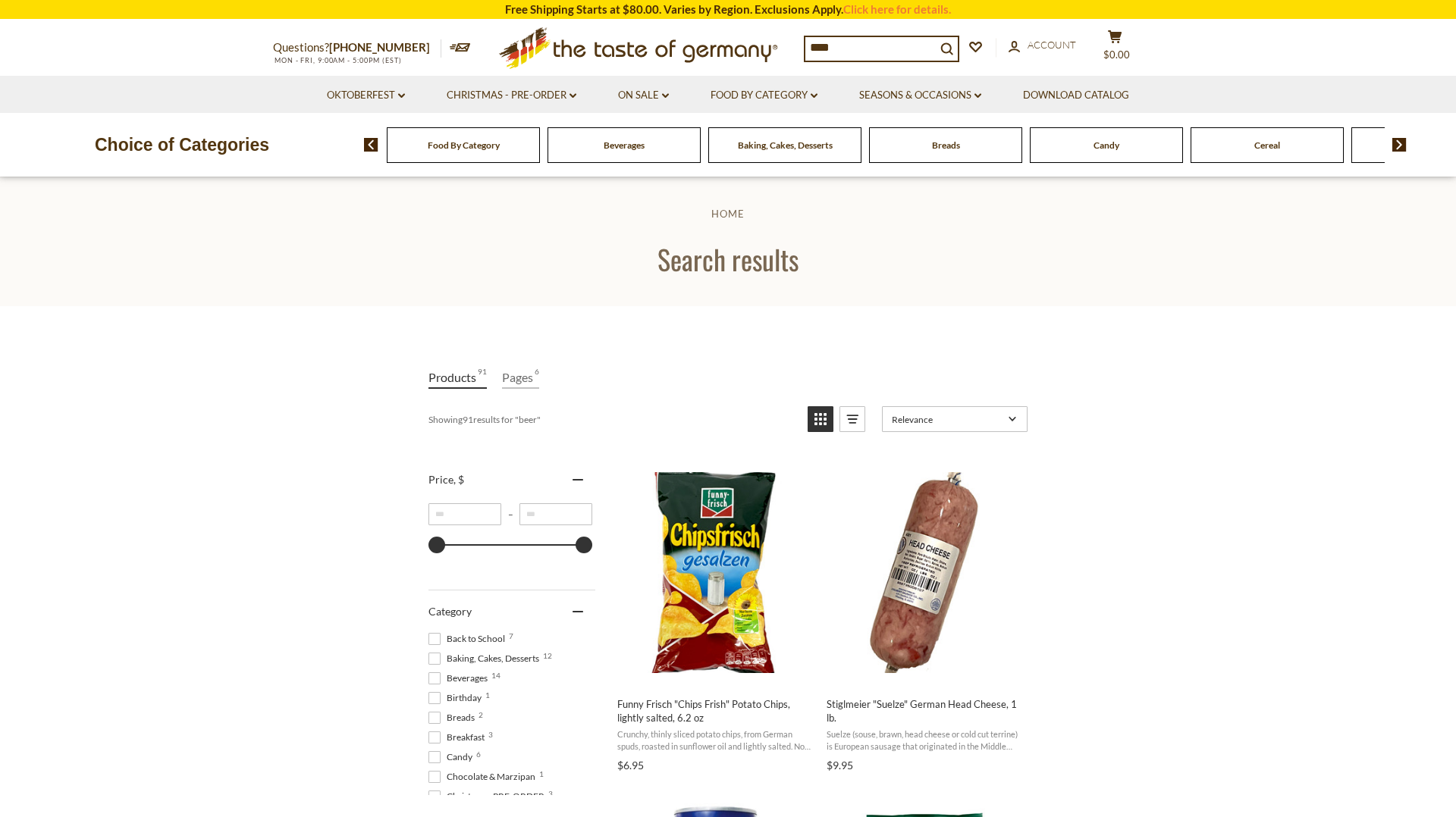
drag, startPoint x: 845, startPoint y: 48, endPoint x: 798, endPoint y: 48, distance: 47.0
click at [798, 48] on div "Questions? 800-881-6419 MON - FRI, 9:00AM - 5:00PM (EST) .st0{fill:#EDD300;} .s…" at bounding box center [728, 48] width 933 height 55
click at [484, 151] on div "Food By Category" at bounding box center [463, 144] width 153 height 35
click at [1402, 144] on img at bounding box center [1400, 144] width 15 height 14
click at [1402, 144] on img at bounding box center [1400, 144] width 15 height 14
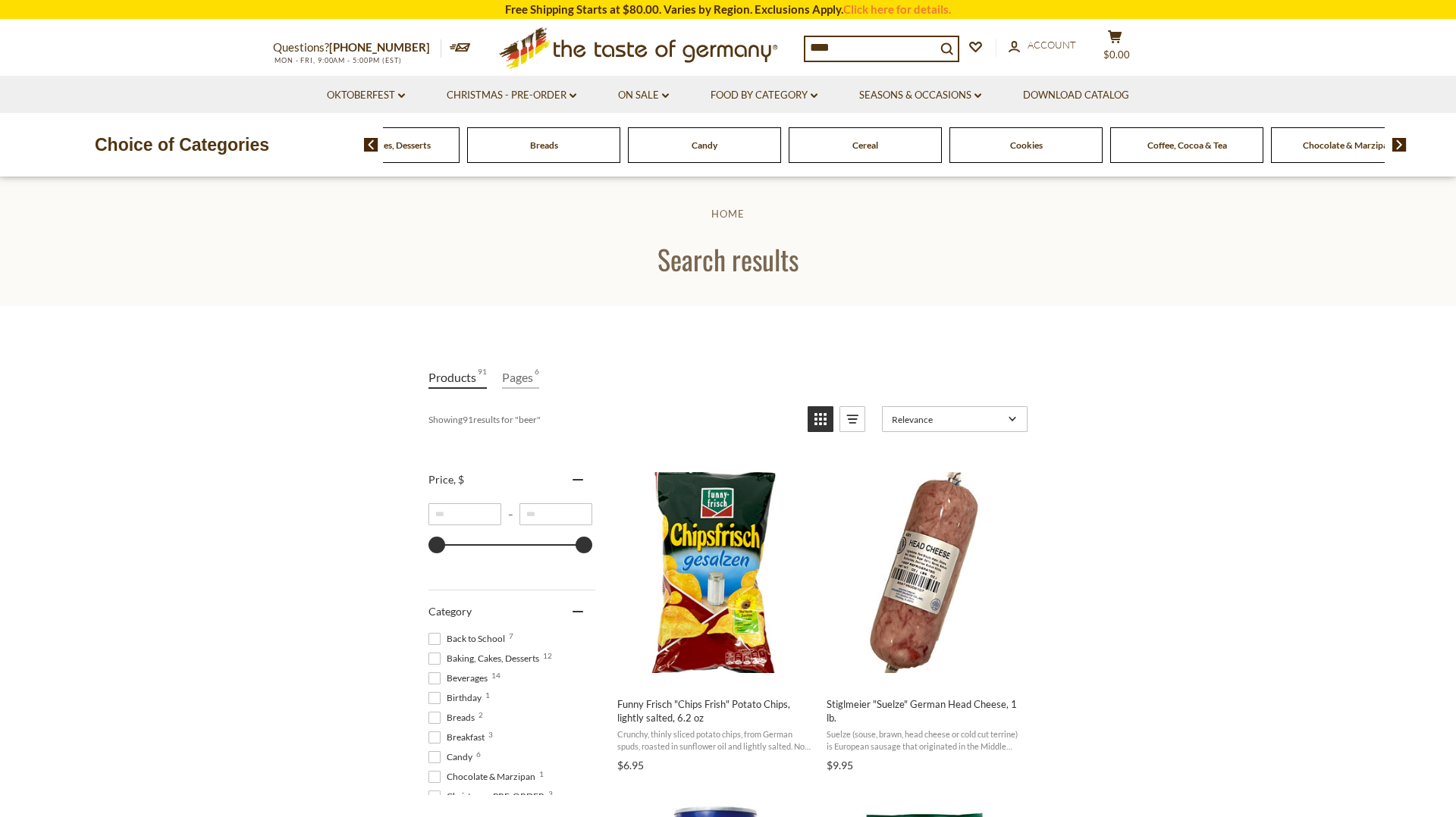
click at [1402, 144] on img at bounding box center [1400, 144] width 15 height 14
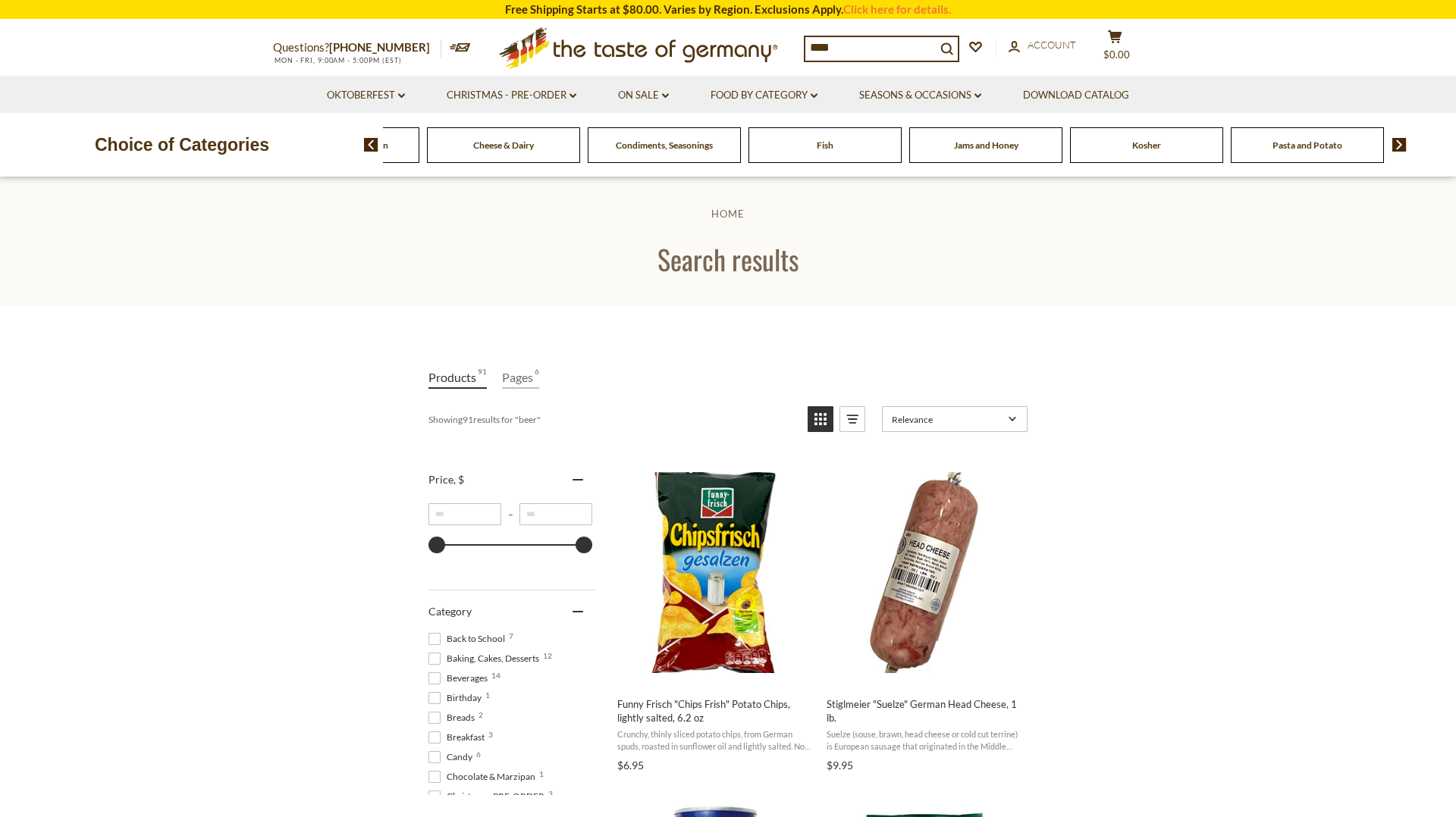
click at [1402, 144] on img at bounding box center [1400, 144] width 15 height 14
click at [1012, 144] on span "Savory Snacks" at bounding box center [1026, 145] width 57 height 12
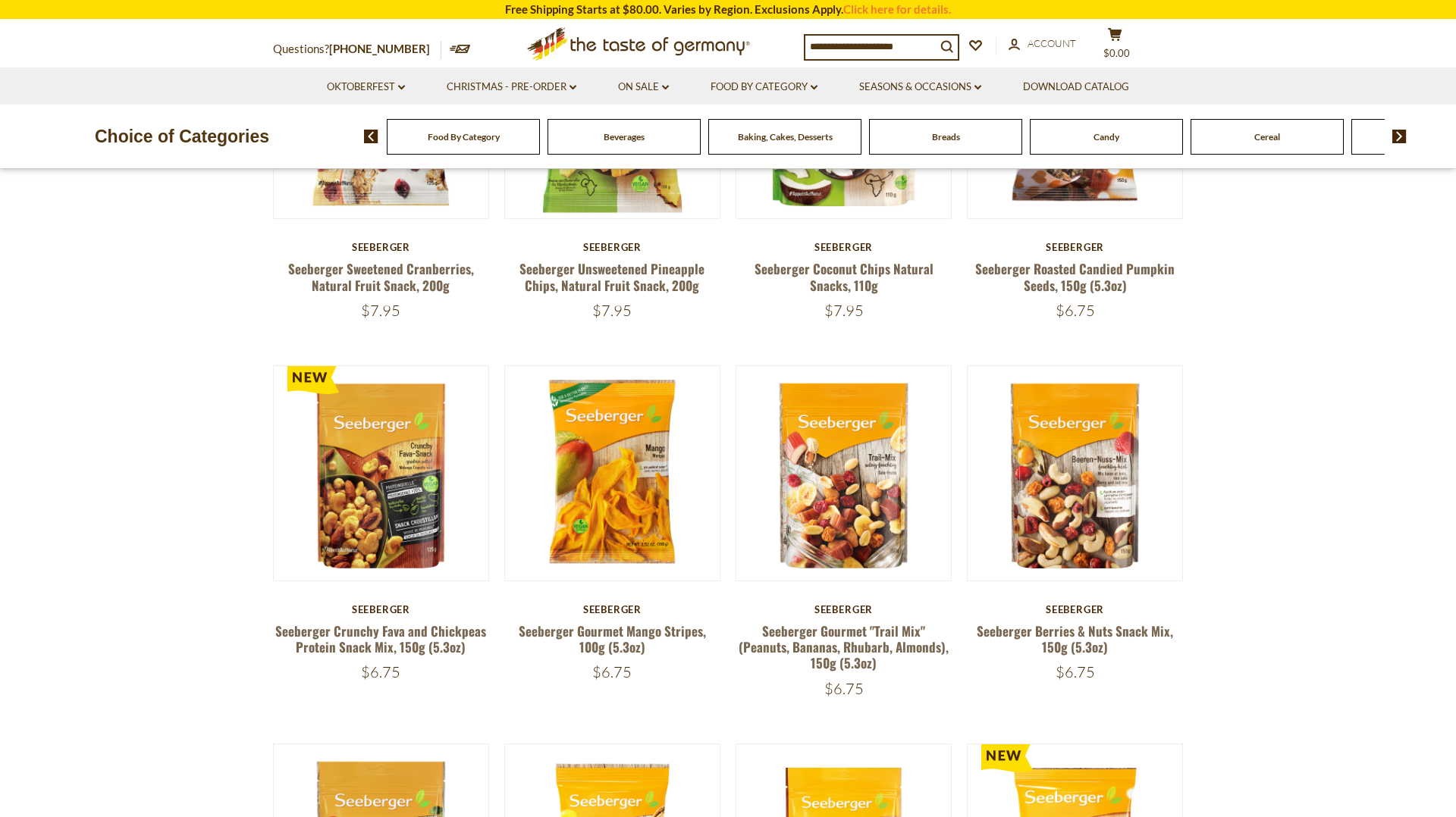
scroll to position [682, 0]
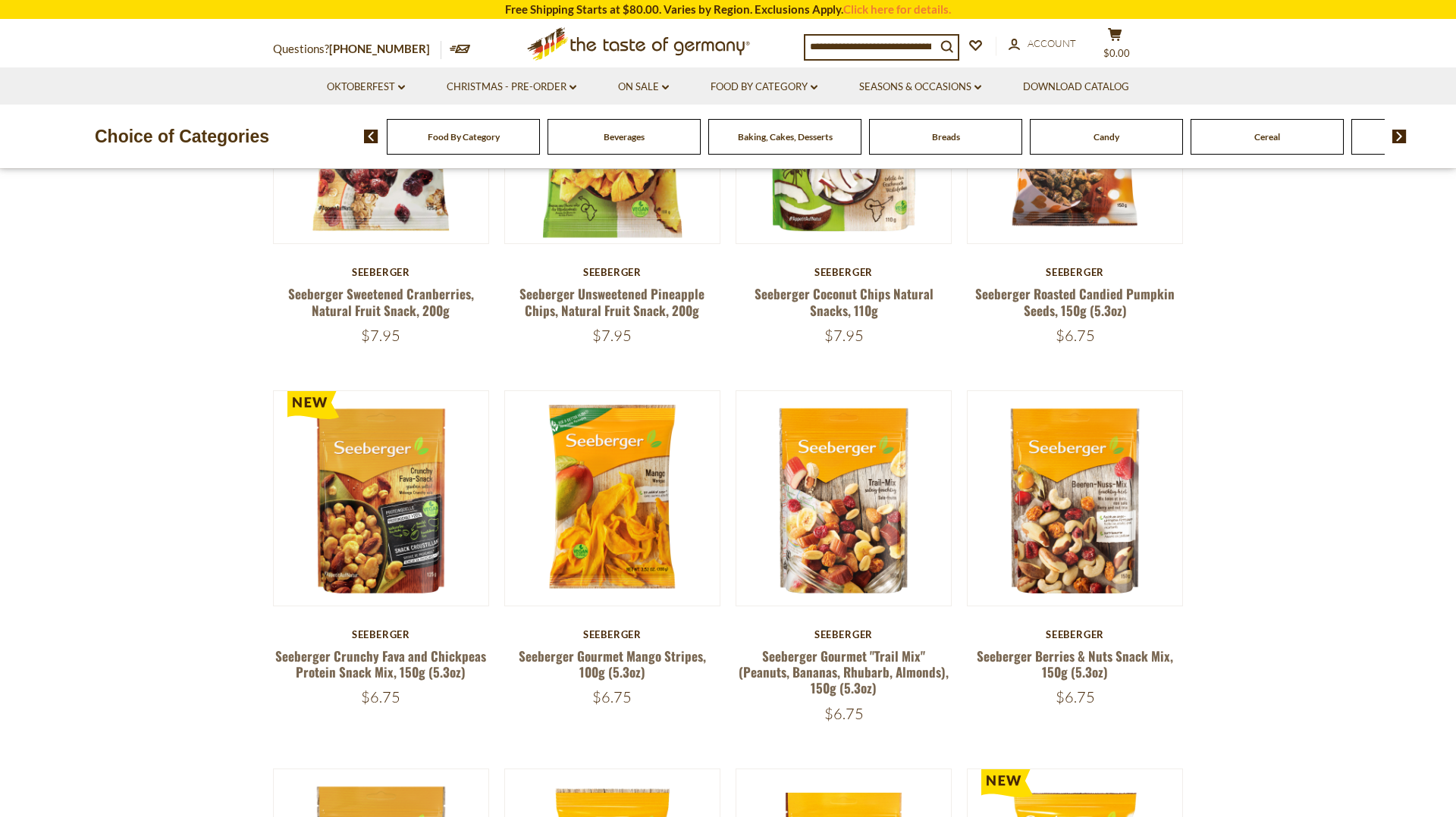
click at [1400, 136] on img at bounding box center [1400, 136] width 15 height 14
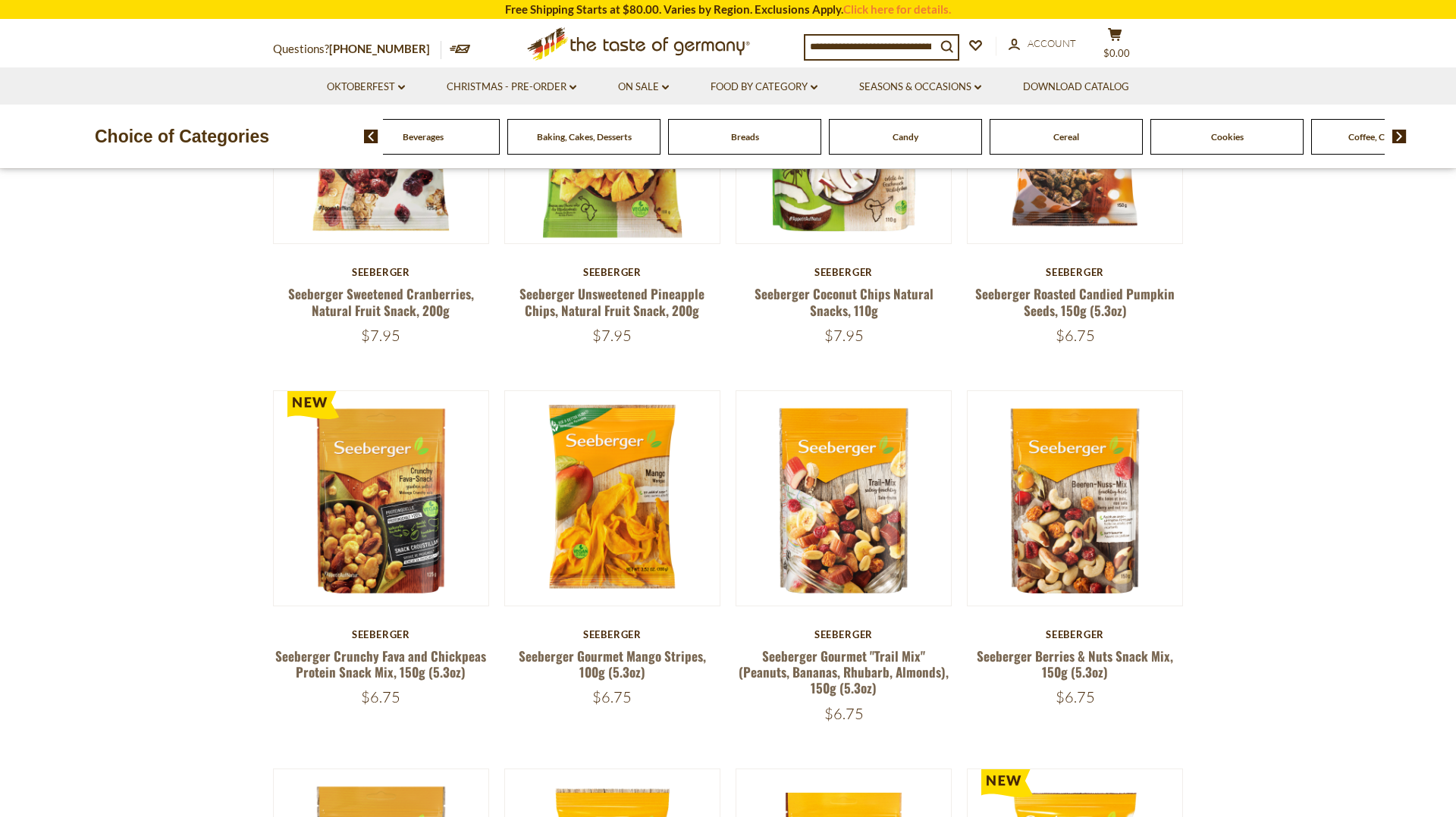
click at [1400, 136] on img at bounding box center [1400, 136] width 15 height 14
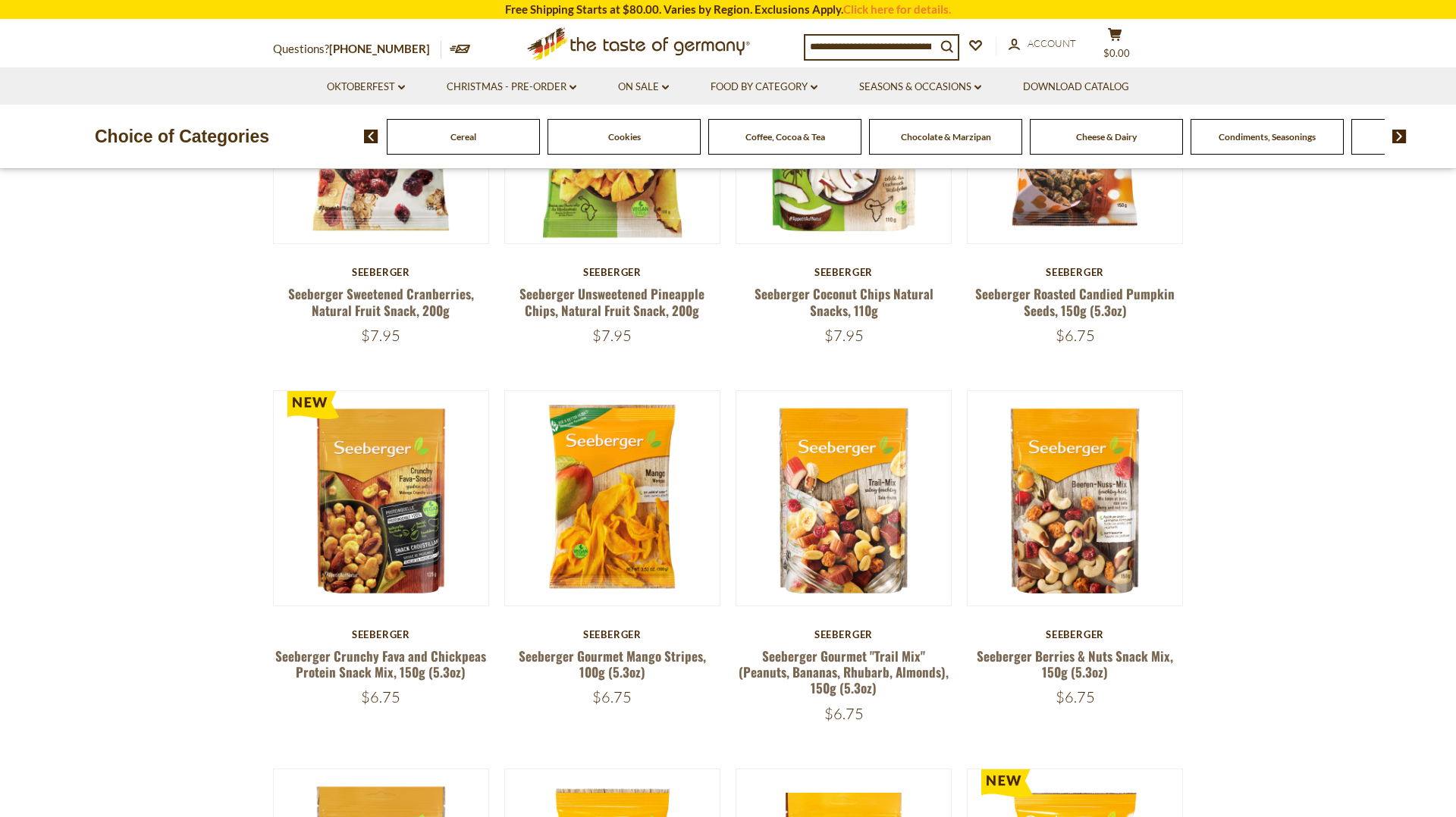
click at [1400, 136] on img at bounding box center [1400, 136] width 15 height 14
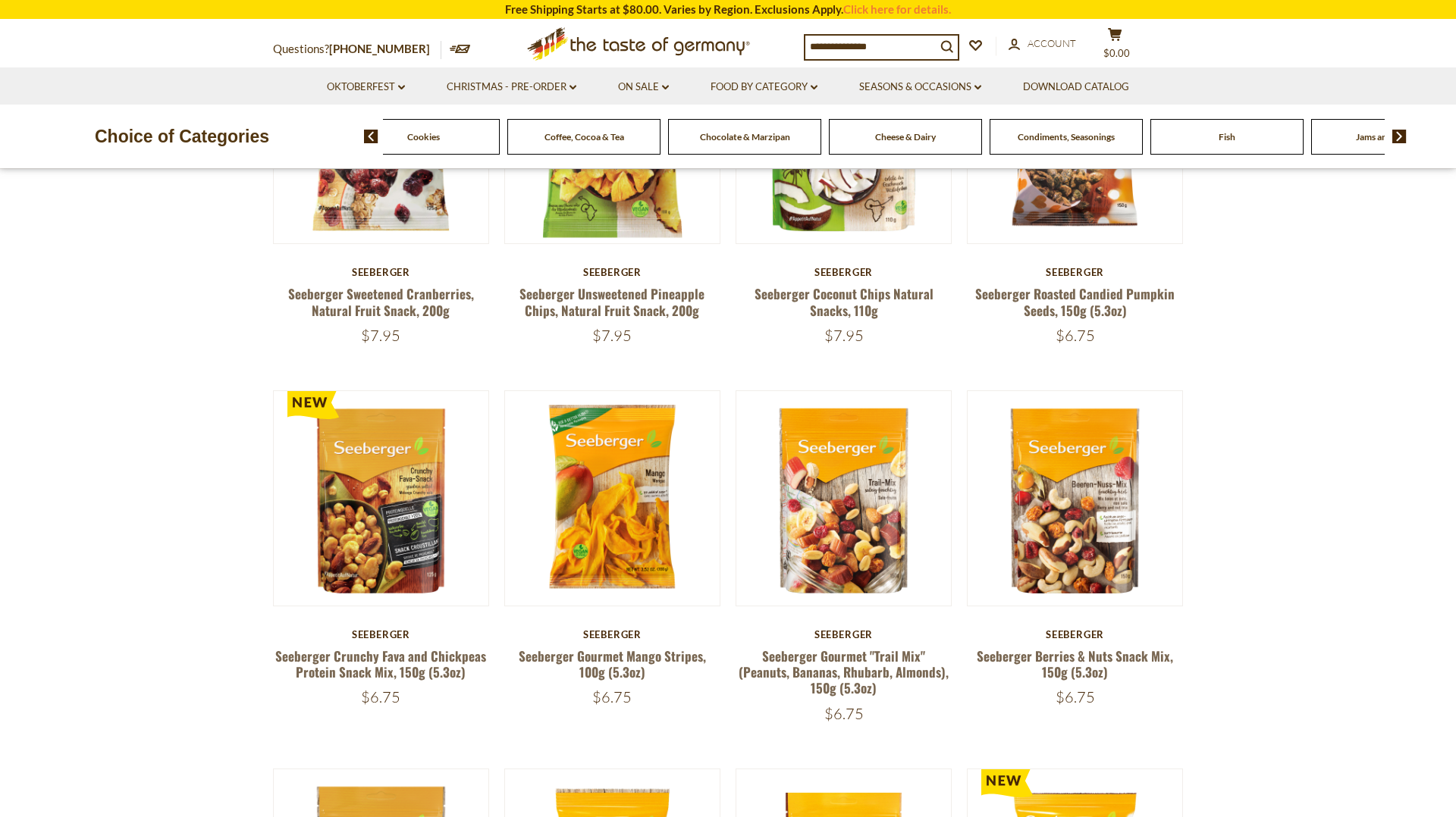
click at [1400, 136] on img at bounding box center [1400, 136] width 15 height 14
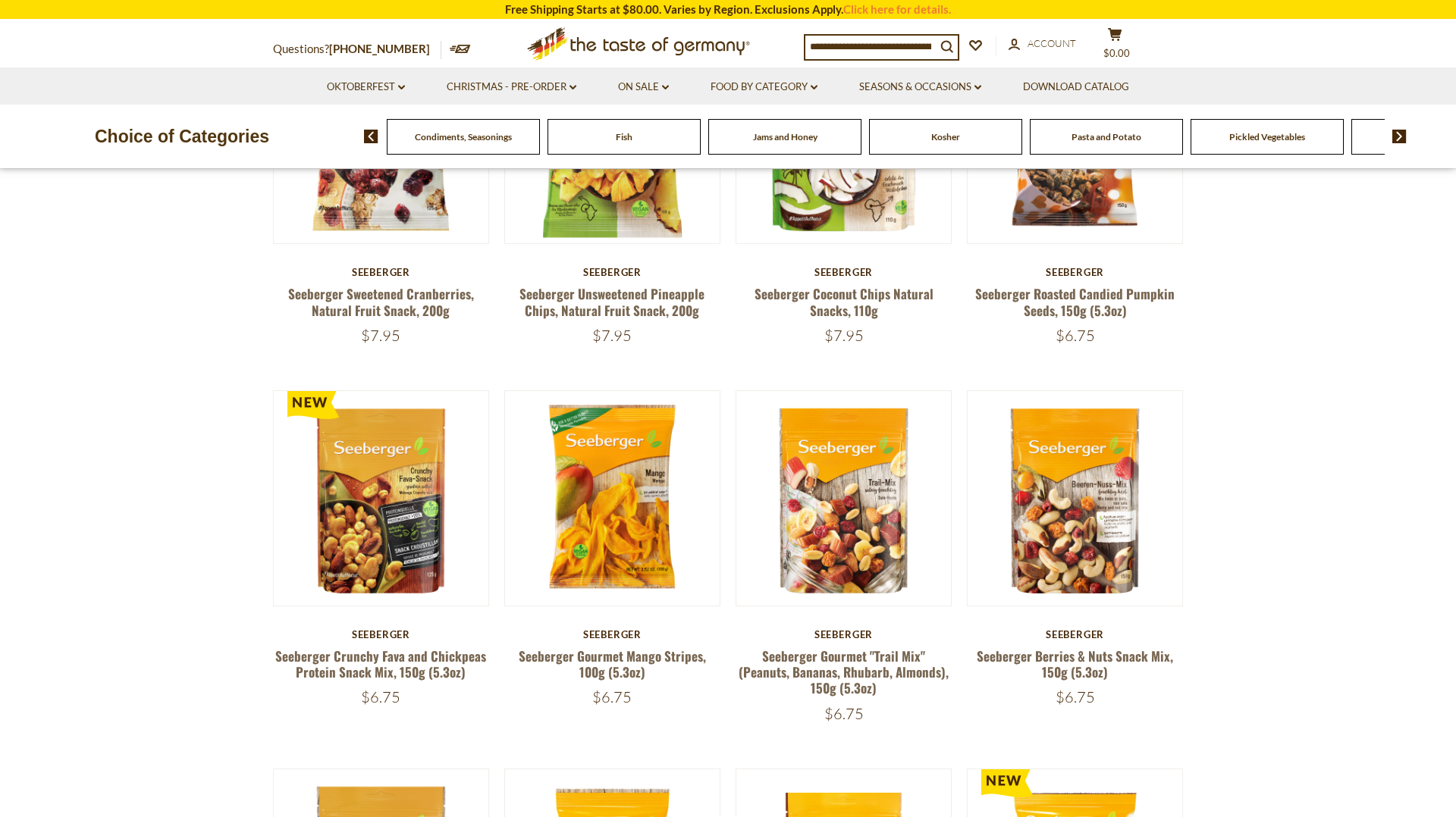
click at [1400, 136] on img at bounding box center [1400, 136] width 15 height 14
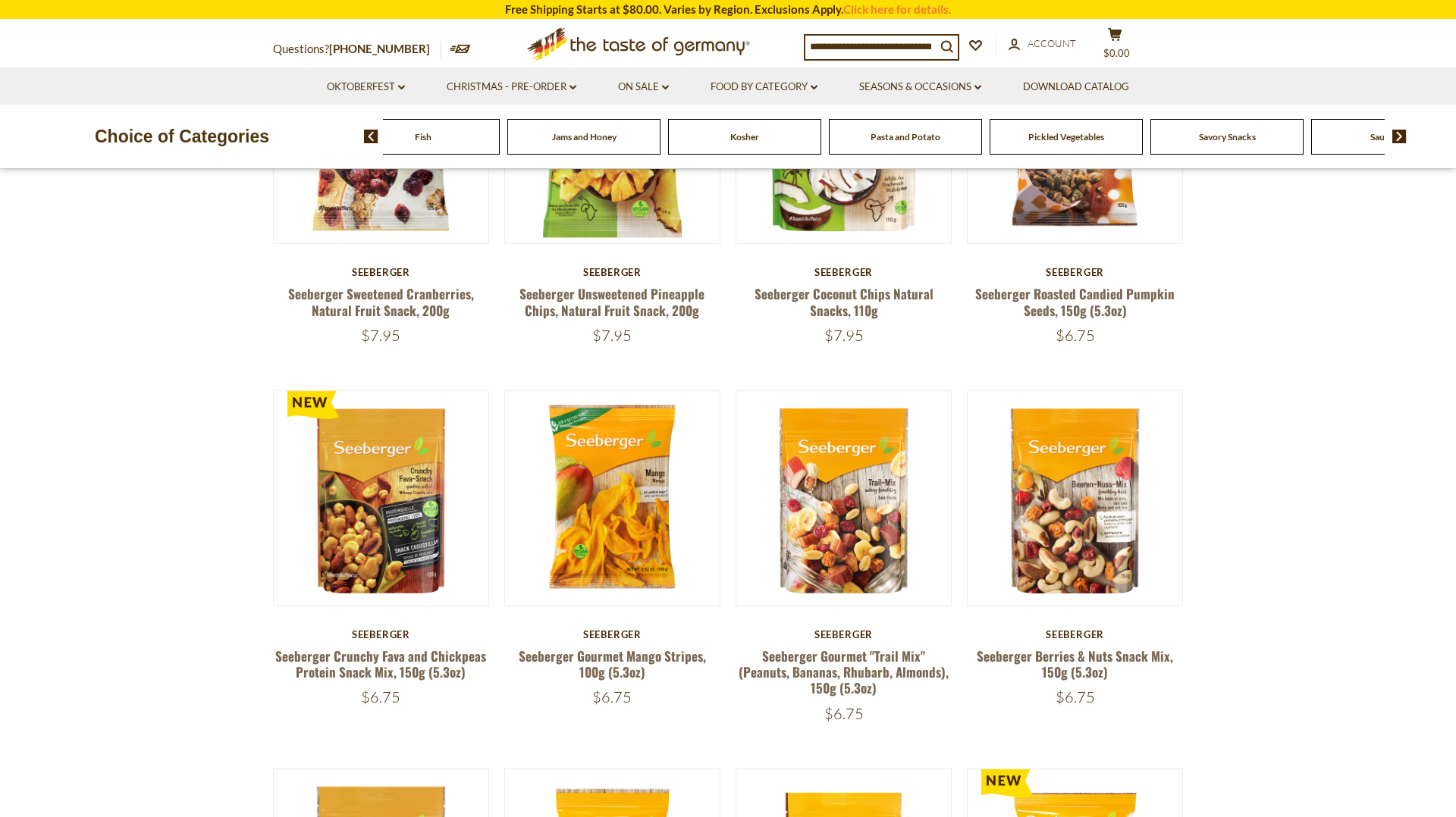
click at [1400, 136] on img at bounding box center [1400, 136] width 15 height 14
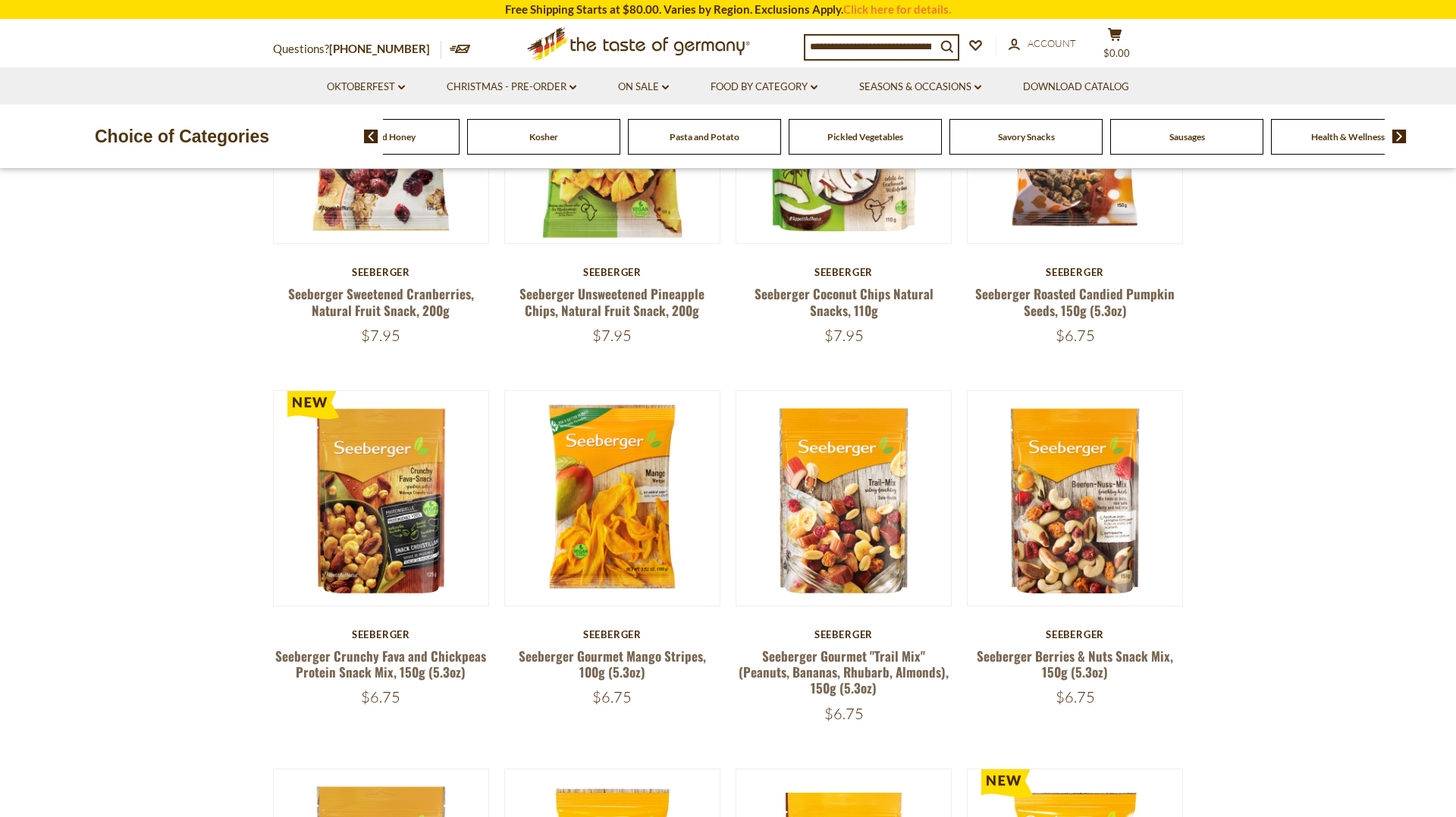
click at [1400, 136] on img at bounding box center [1400, 136] width 15 height 14
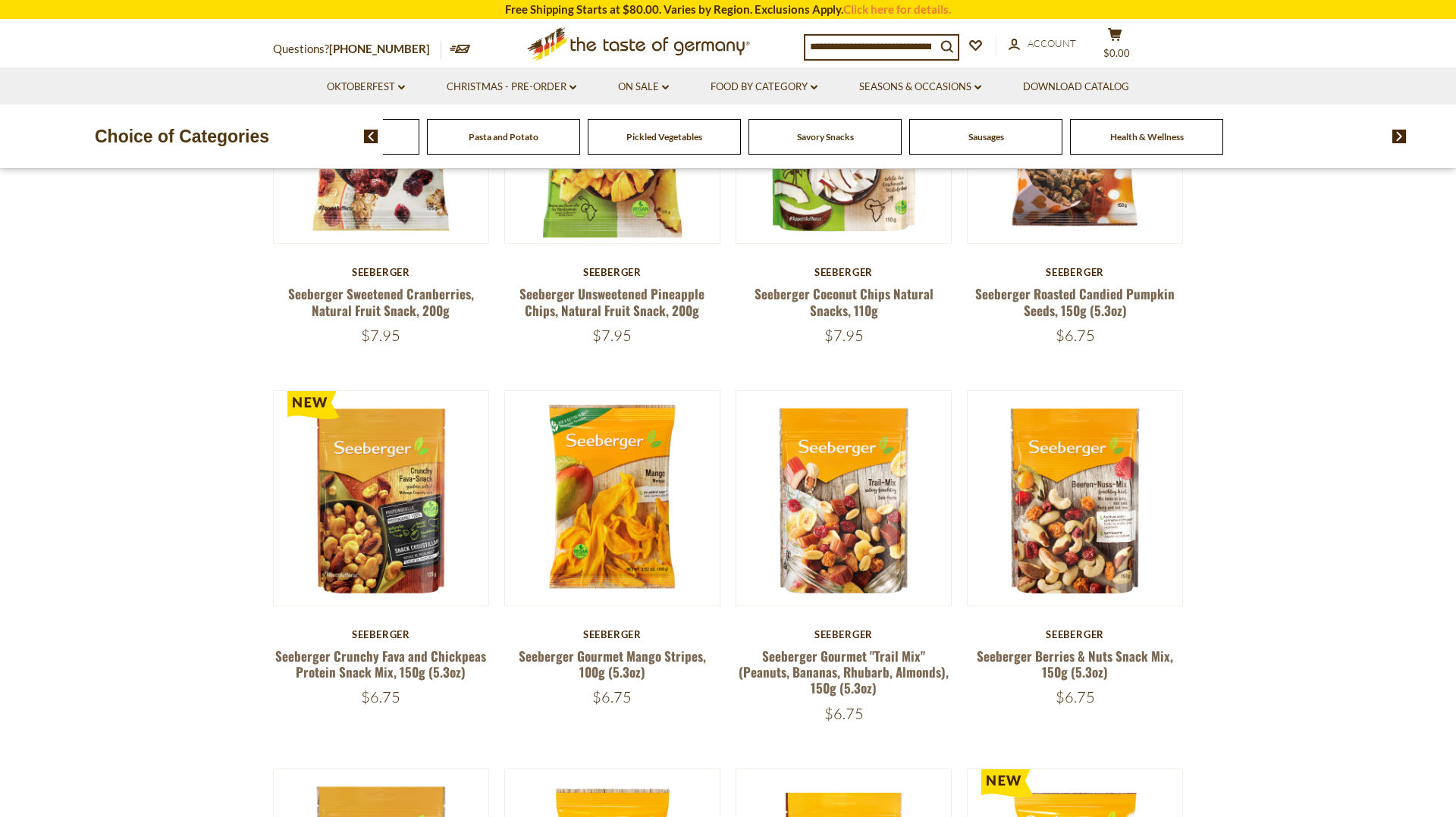
click at [1143, 138] on span "Health & Wellness" at bounding box center [1147, 137] width 73 height 12
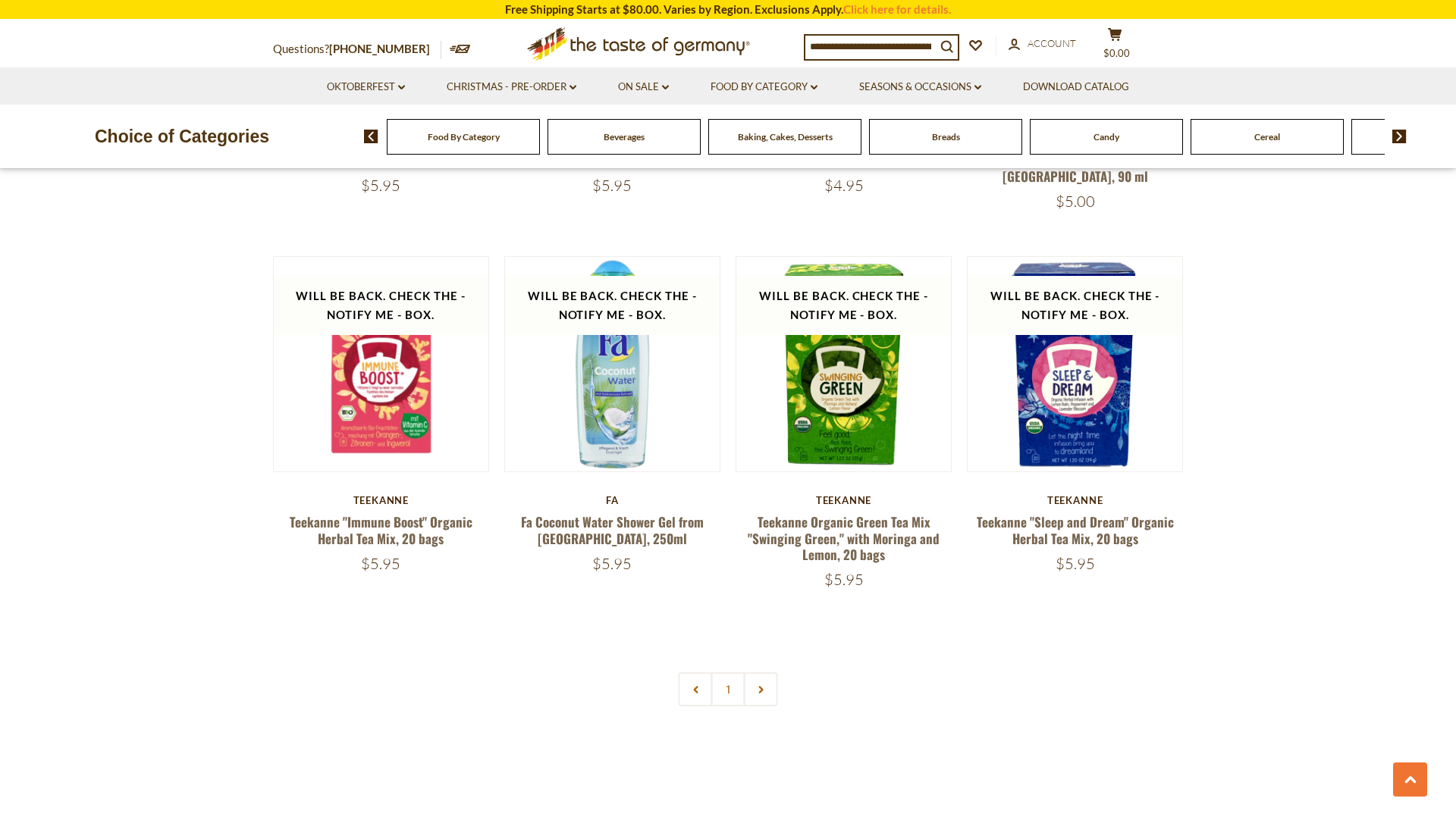
scroll to position [3385, 0]
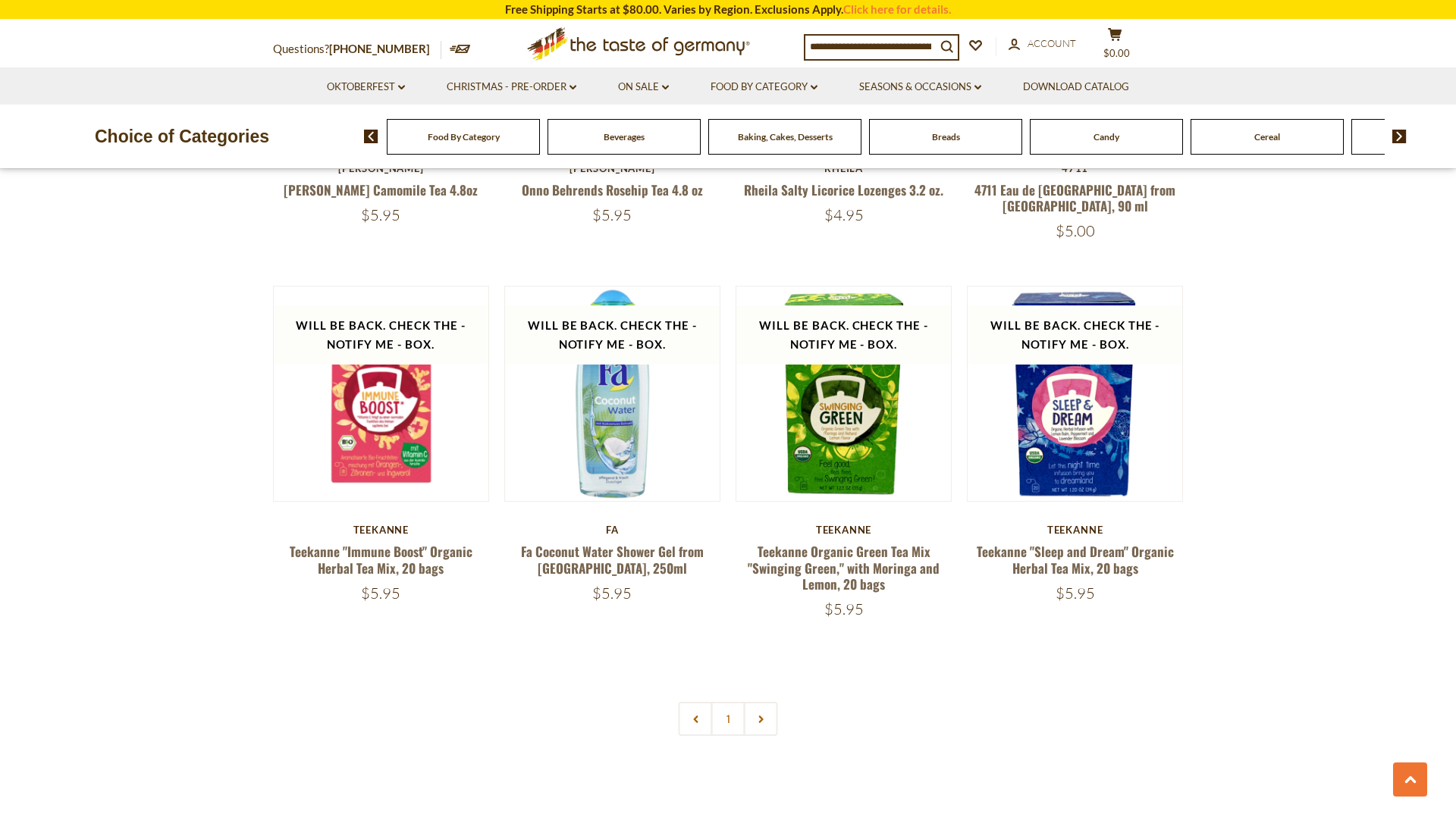
click at [540, 142] on div "Baking, Cakes, Desserts" at bounding box center [463, 136] width 153 height 35
click at [897, 30] on div "Questions? [PHONE_NUMBER] MON - FRI, 9:00AM - 5:00PM (EST) .st0{fill:#EDD300;} …" at bounding box center [728, 44] width 933 height 47
click at [903, 39] on input at bounding box center [871, 45] width 131 height 21
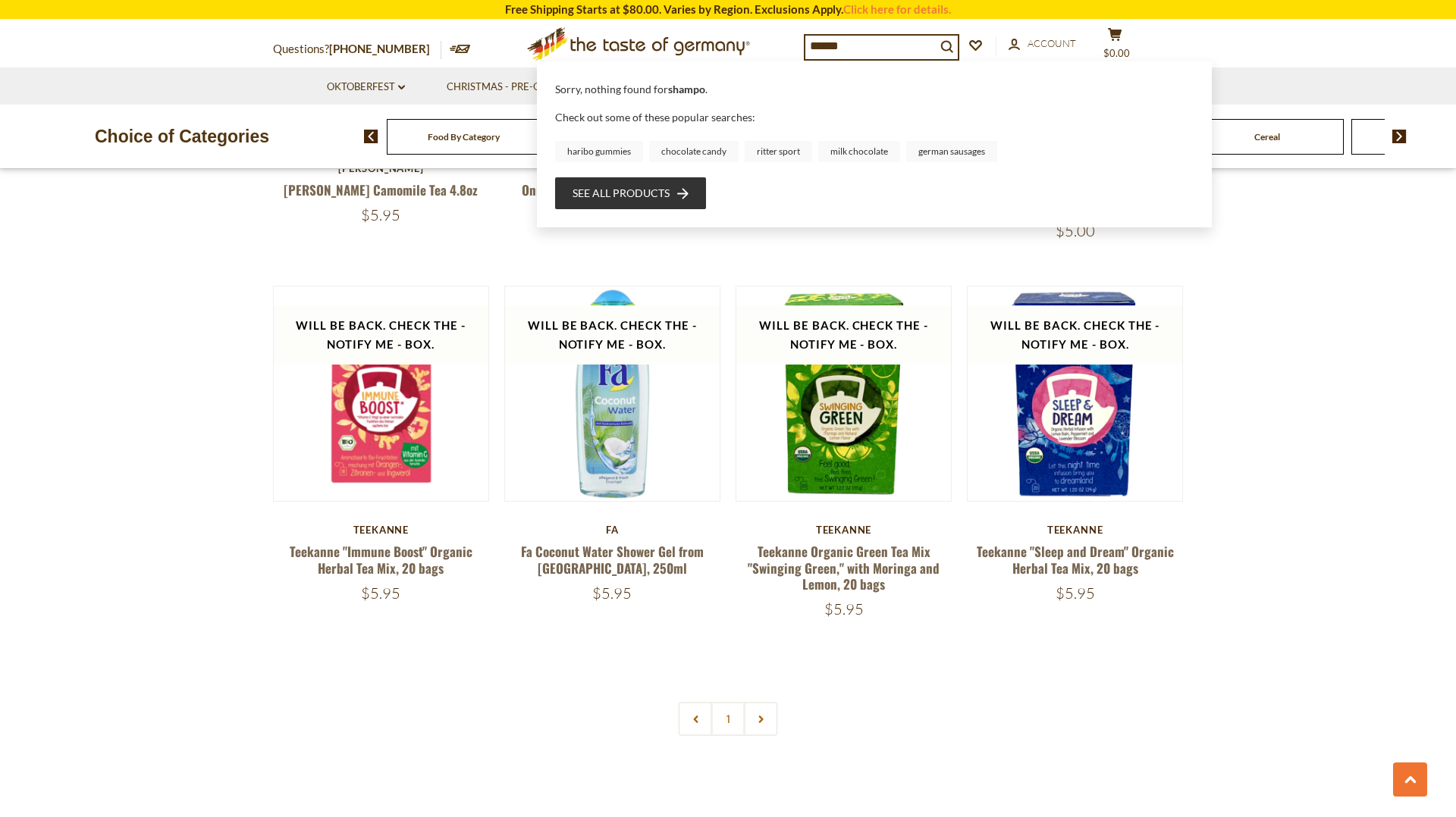
type input "******"
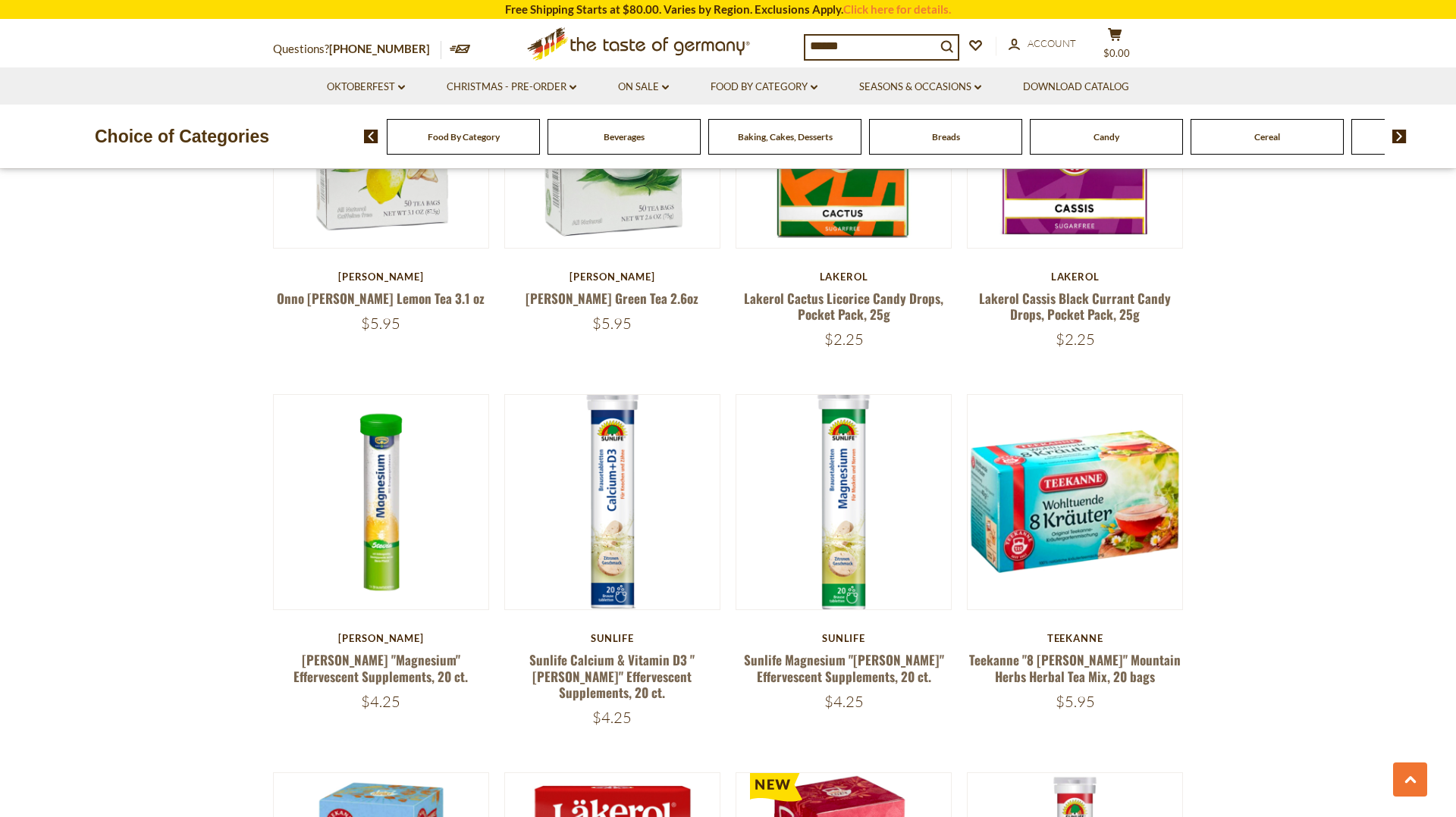
scroll to position [908, 0]
